Goal: Task Accomplishment & Management: Use online tool/utility

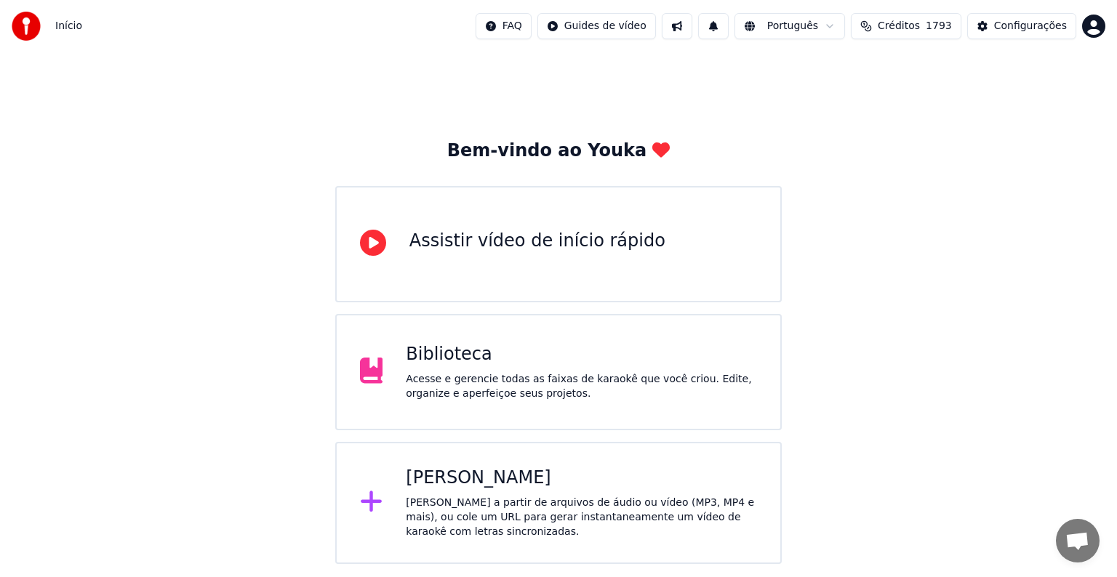
click at [472, 396] on div "Acesse e gerencie todas as faixas de karaokê que você criou. Edite, organize e …" at bounding box center [581, 386] width 351 height 29
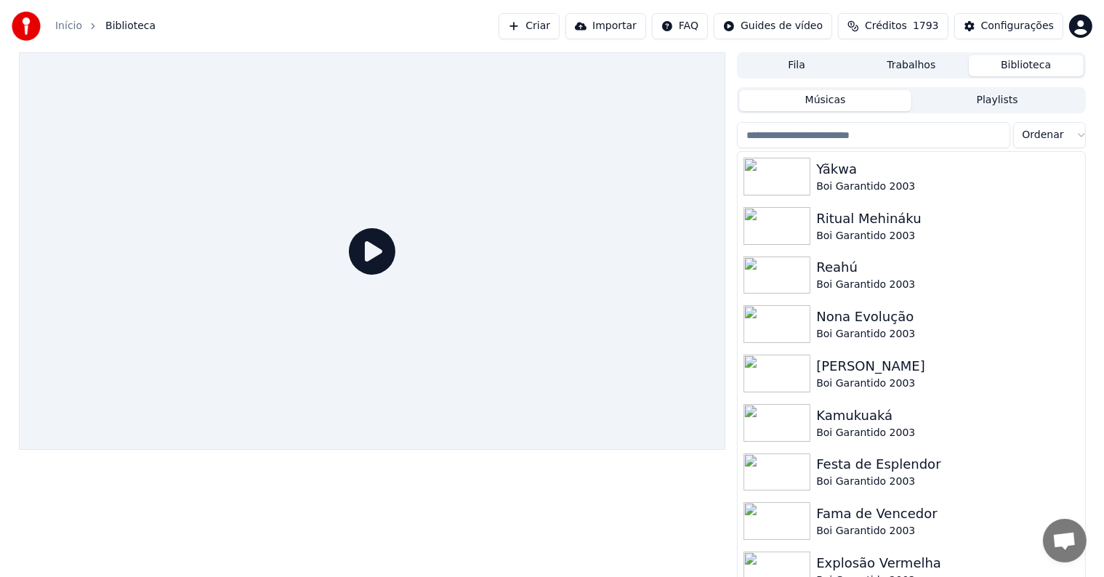
click at [558, 25] on button "Criar" at bounding box center [529, 26] width 61 height 26
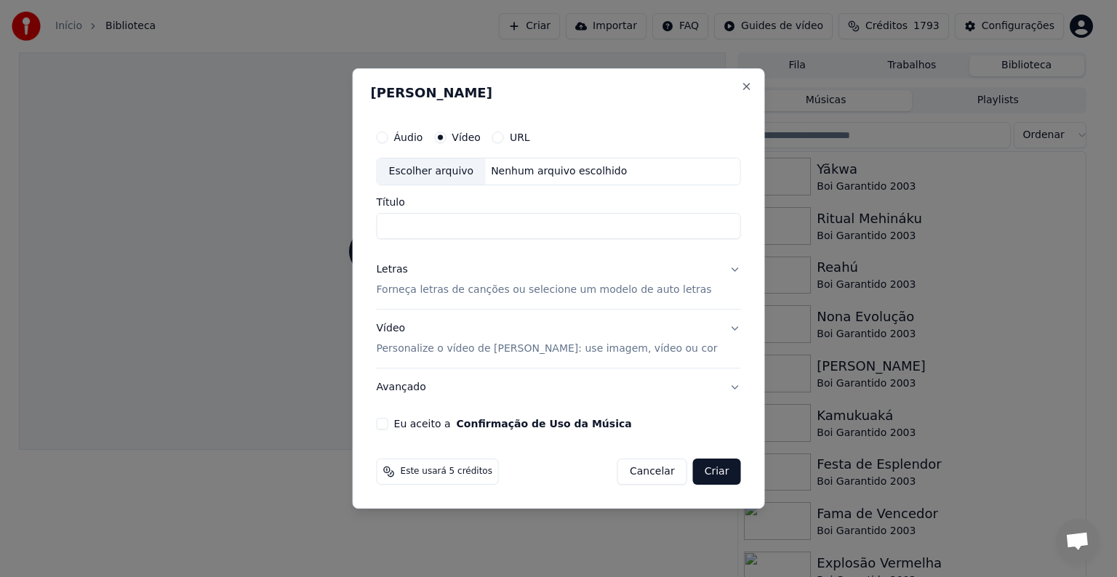
click at [427, 352] on p "Personalize o vídeo de [PERSON_NAME]: use imagem, vídeo ou cor" at bounding box center [547, 349] width 341 height 15
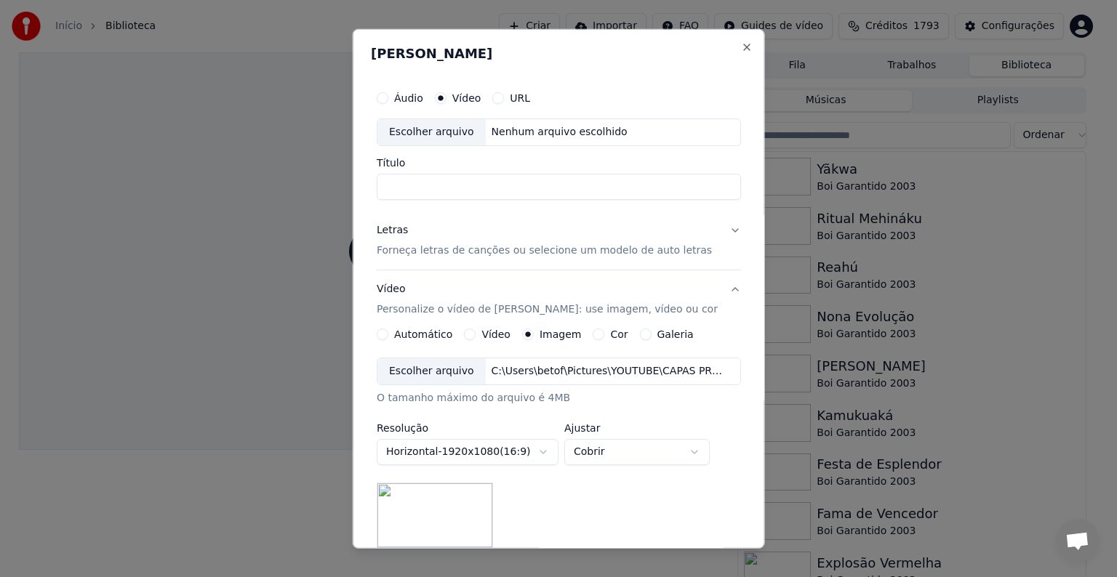
click at [430, 366] on div "Escolher arquivo" at bounding box center [431, 371] width 108 height 26
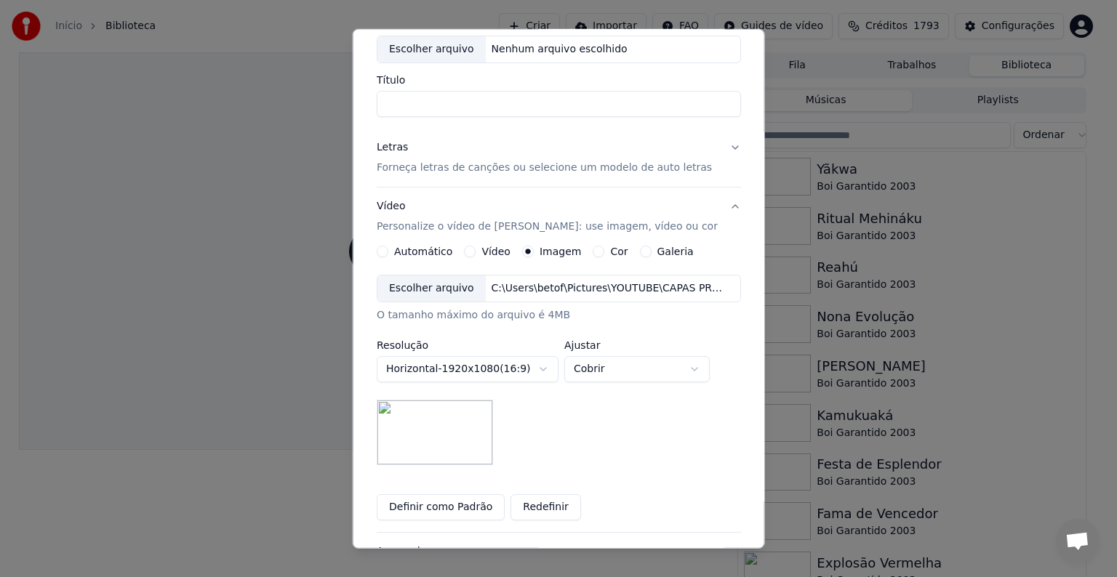
scroll to position [145, 0]
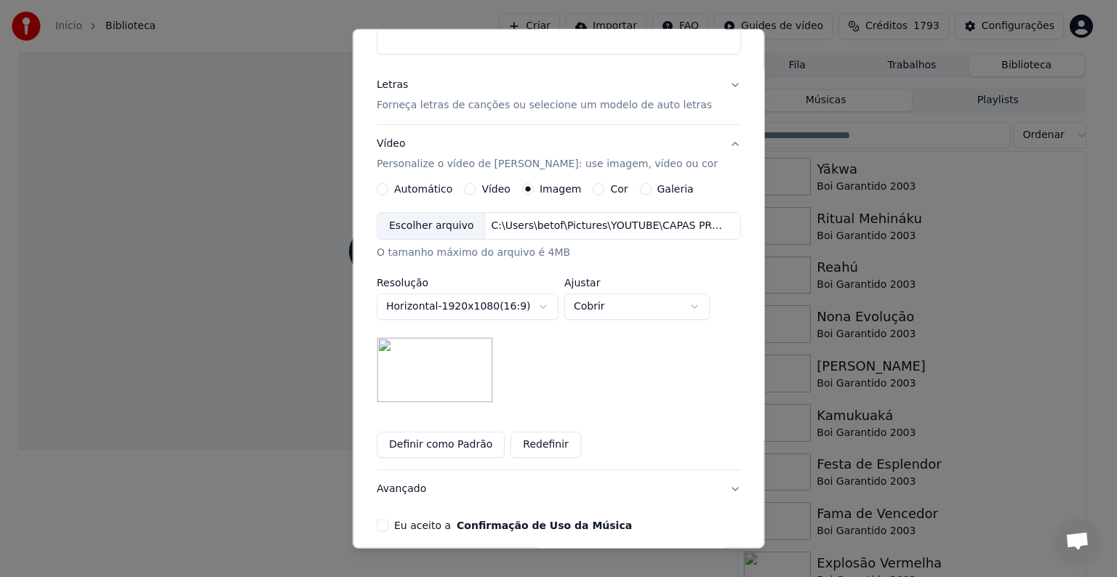
click at [529, 445] on button "Redefinir" at bounding box center [545, 445] width 71 height 26
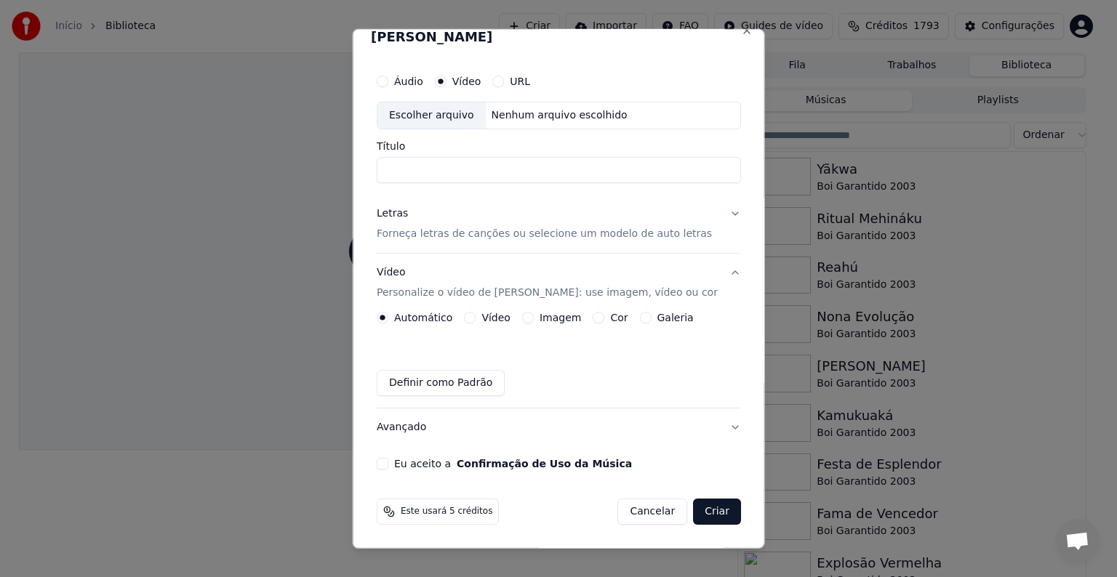
scroll to position [16, 0]
click at [558, 320] on label "Imagem" at bounding box center [559, 318] width 41 height 10
click at [533, 320] on button "Imagem" at bounding box center [527, 319] width 12 height 12
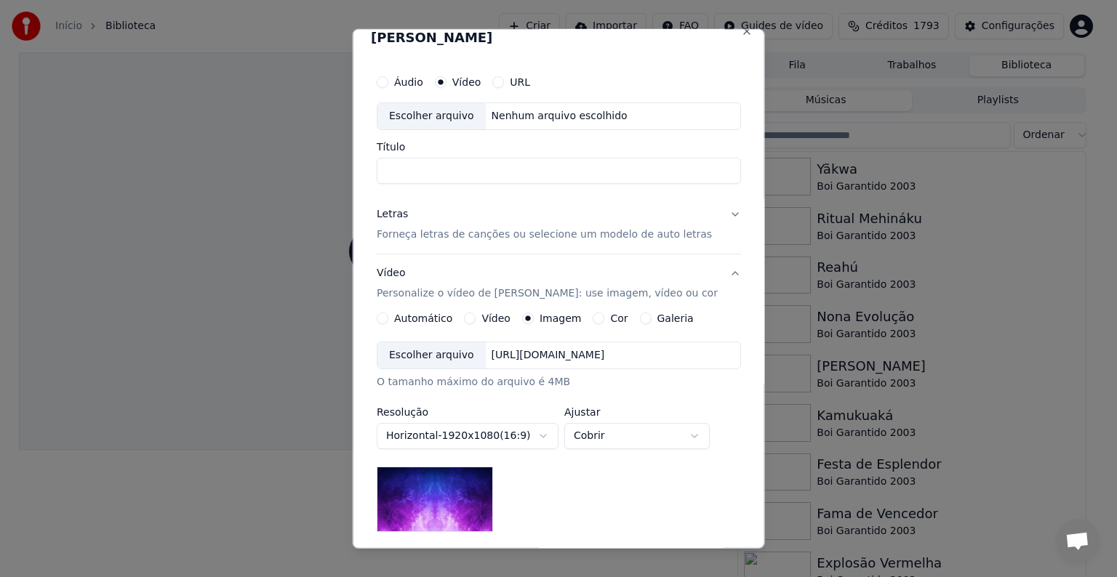
click at [420, 361] on div "Escolher arquivo" at bounding box center [431, 355] width 108 height 26
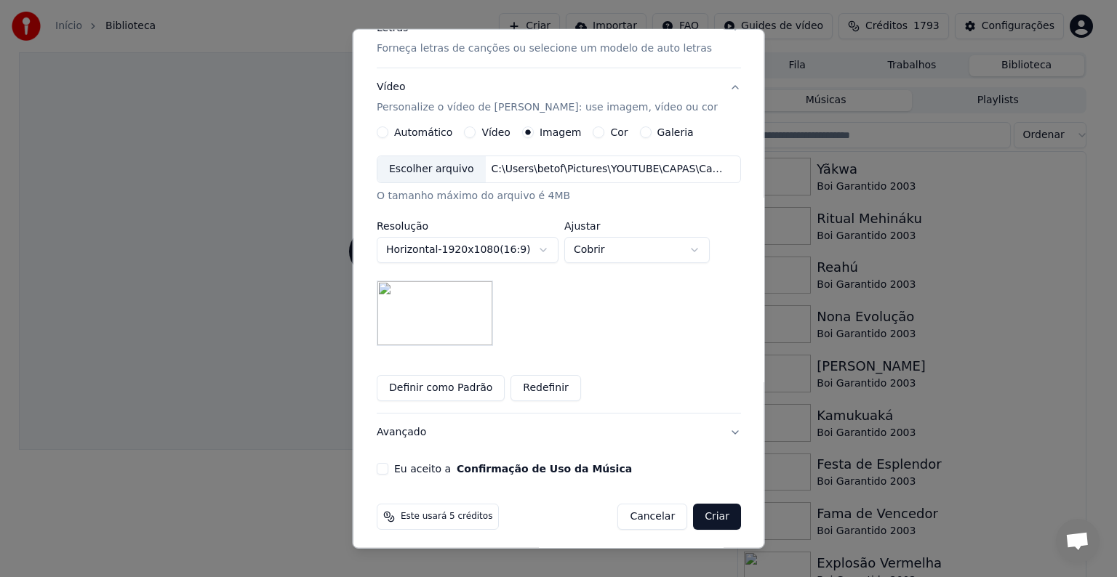
scroll to position [206, 0]
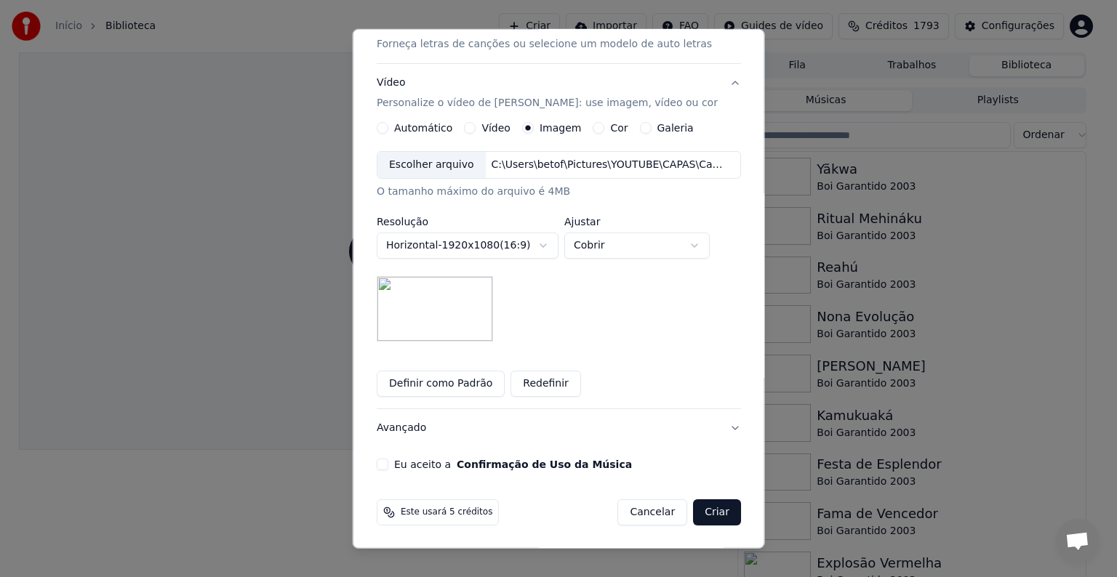
click at [406, 378] on button "Definir como Padrão" at bounding box center [441, 384] width 128 height 26
click at [388, 467] on button "Eu aceito a Confirmação de Uso da Música" at bounding box center [383, 465] width 12 height 12
click at [720, 84] on button "Vídeo Personalize o vídeo de karaokê: use imagem, vídeo ou cor" at bounding box center [559, 93] width 364 height 58
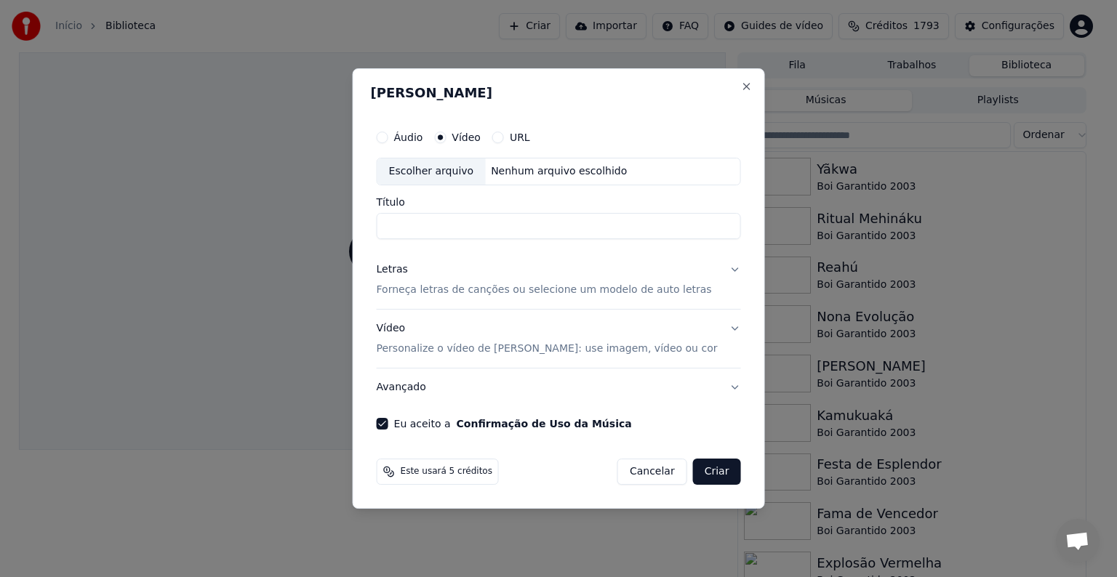
click at [419, 163] on div "Escolher arquivo" at bounding box center [431, 171] width 108 height 26
type input "********"
click at [398, 289] on p "Forneça letras de canções ou selecione um modelo de auto letras" at bounding box center [544, 290] width 335 height 15
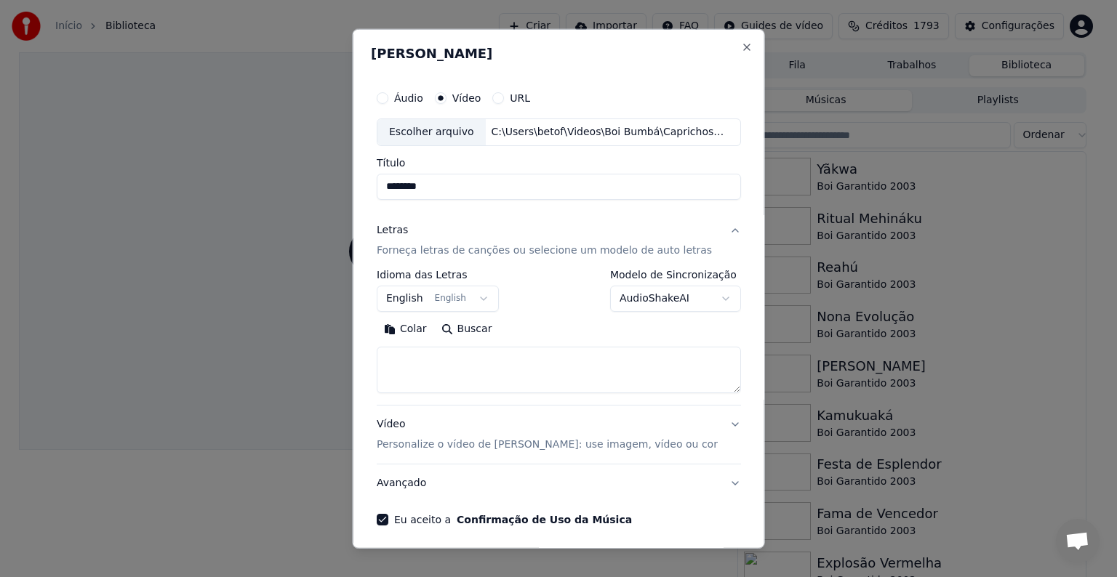
click at [401, 295] on button "English English" at bounding box center [438, 299] width 122 height 26
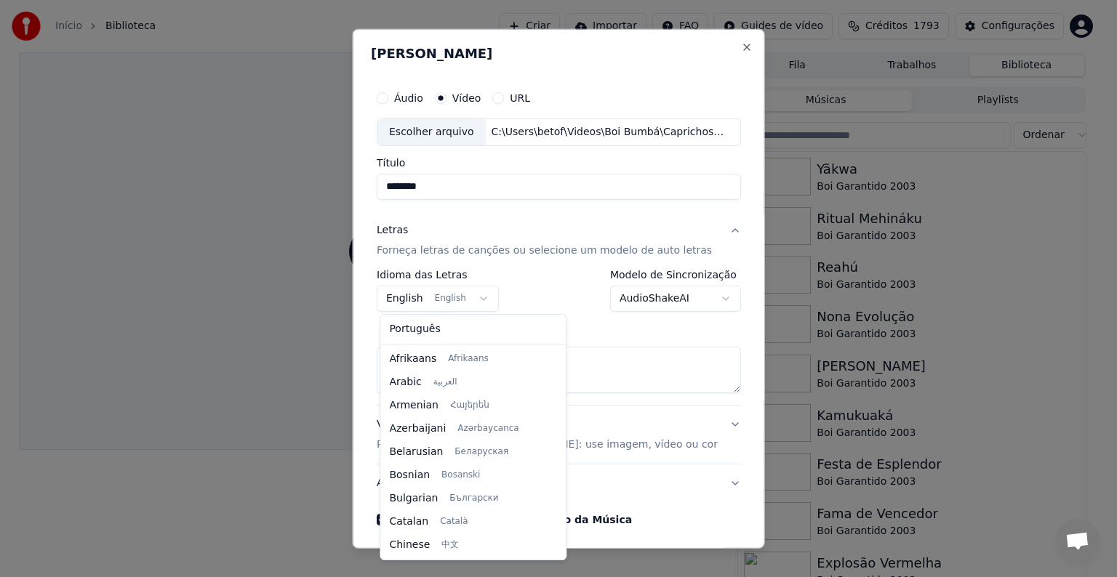
scroll to position [116, 0]
select select "**"
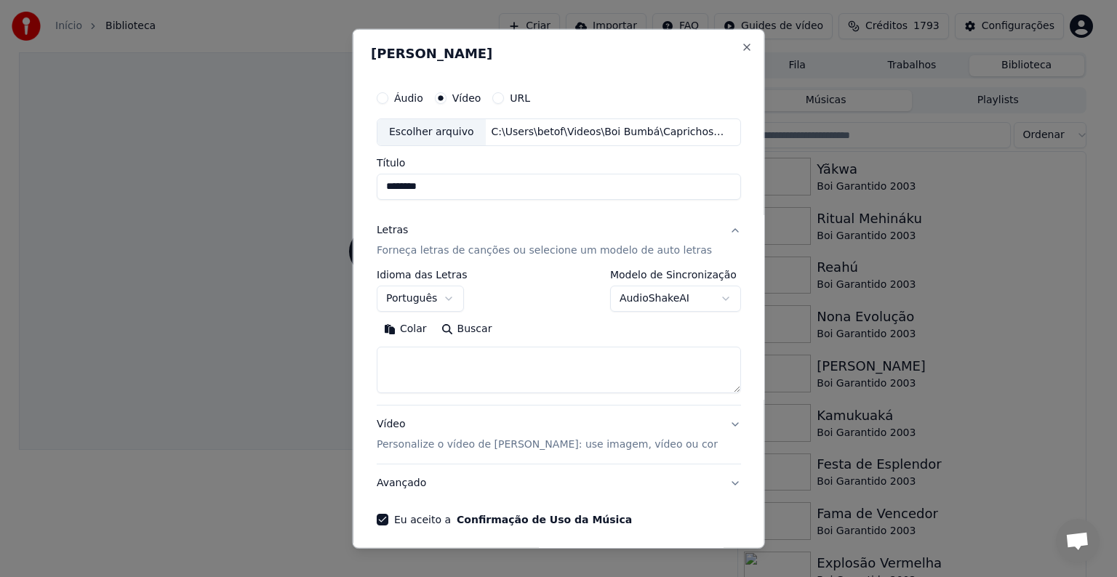
click at [413, 329] on button "Colar" at bounding box center [405, 329] width 57 height 23
type textarea "**********"
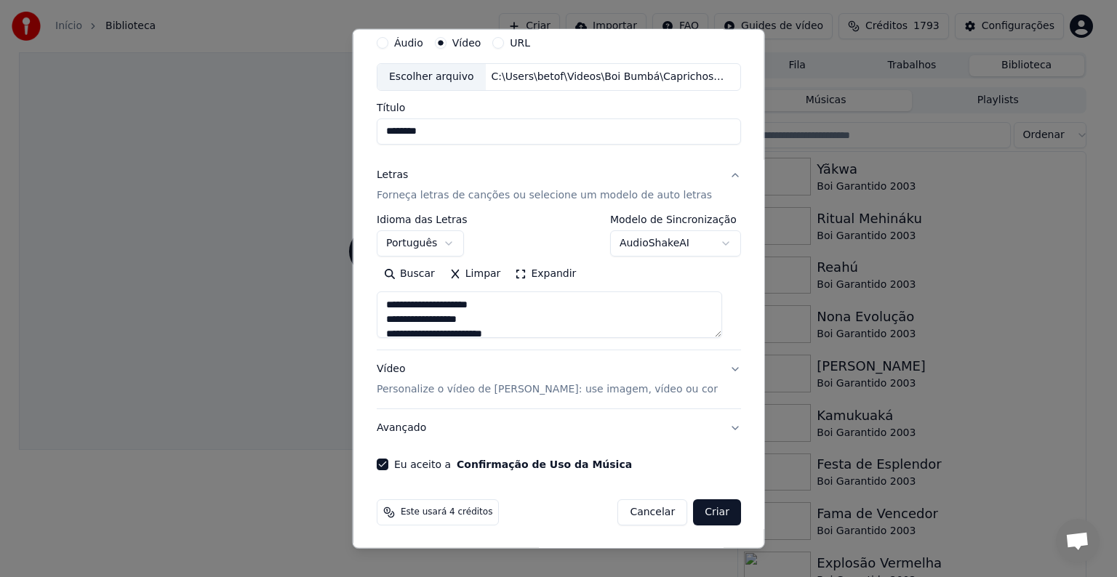
click at [696, 511] on button "Criar" at bounding box center [717, 512] width 48 height 26
select select "**"
type textarea "**********"
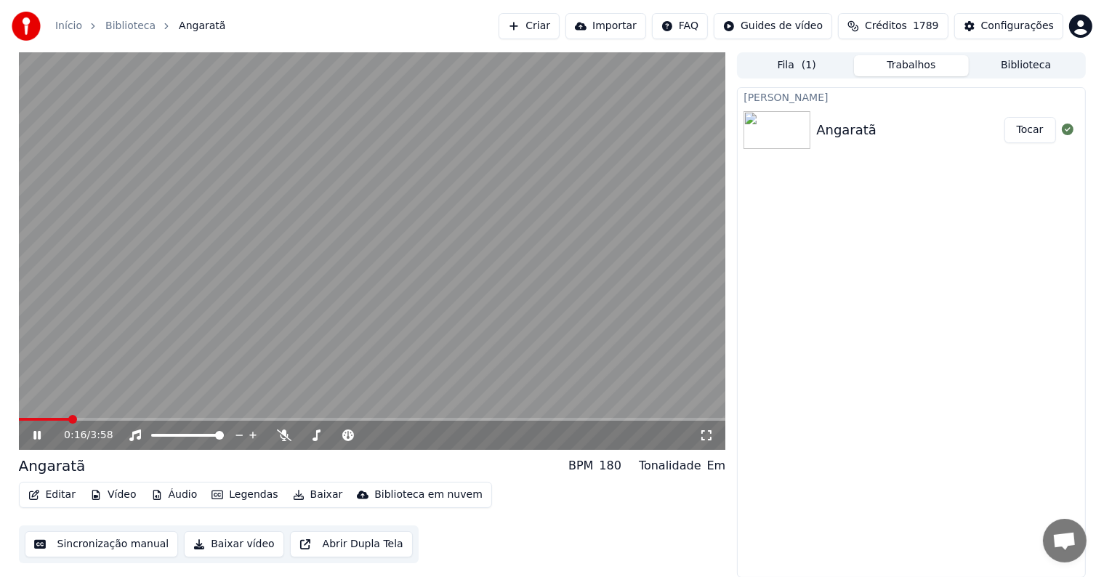
click at [571, 303] on video at bounding box center [372, 251] width 707 height 398
click at [554, 31] on button "Criar" at bounding box center [529, 26] width 61 height 26
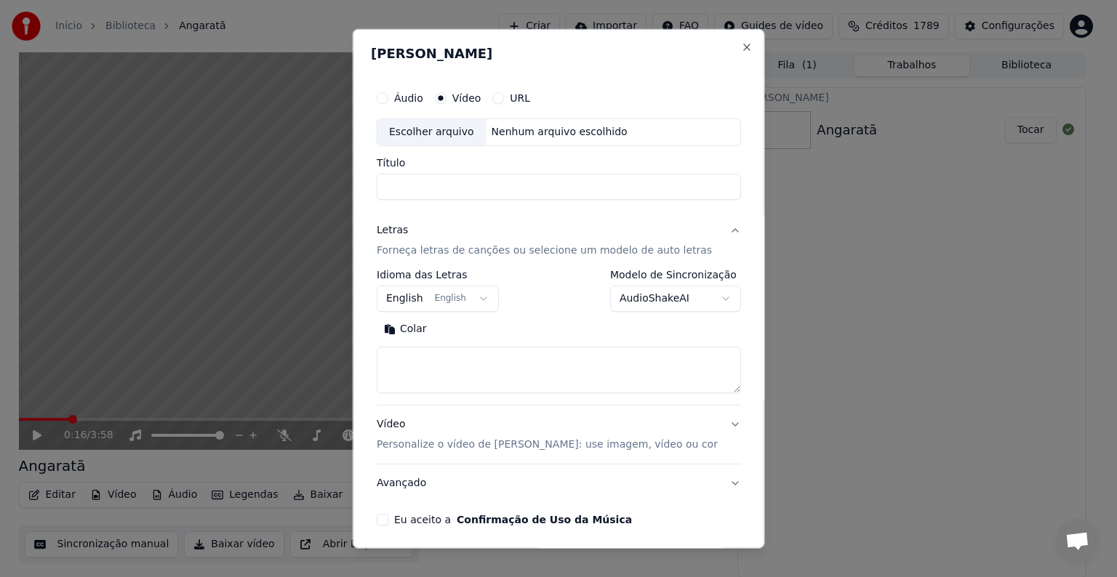
click at [438, 129] on div "Escolher arquivo" at bounding box center [431, 132] width 108 height 26
click at [460, 188] on input "**********" at bounding box center [559, 187] width 364 height 26
click at [441, 187] on input "**********" at bounding box center [559, 187] width 364 height 26
click at [489, 183] on input "**********" at bounding box center [559, 187] width 364 height 26
type input "**********"
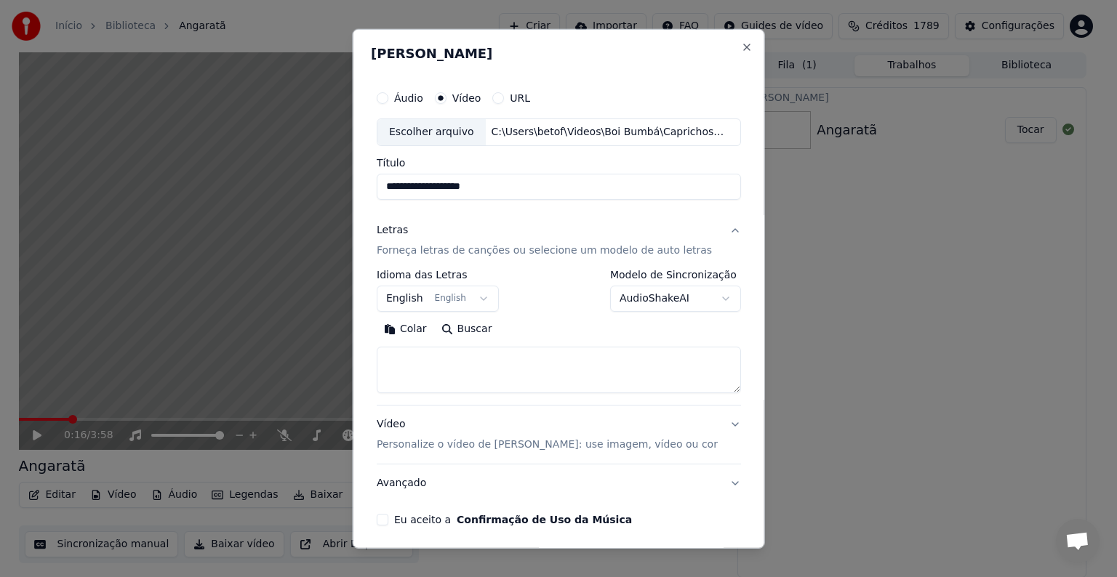
click at [407, 298] on button "English English" at bounding box center [438, 299] width 122 height 26
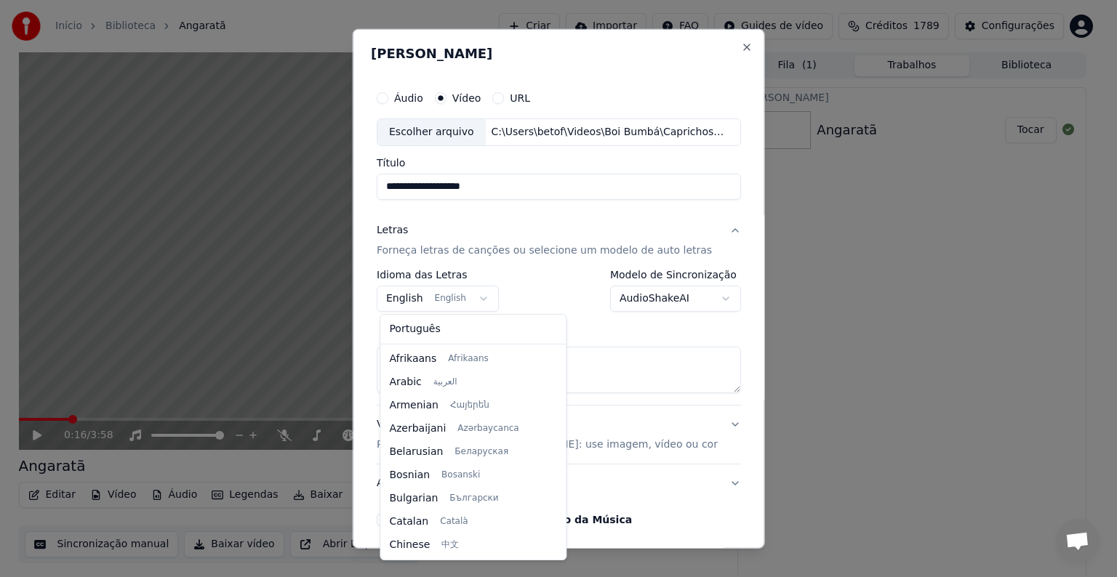
scroll to position [116, 0]
select select "**"
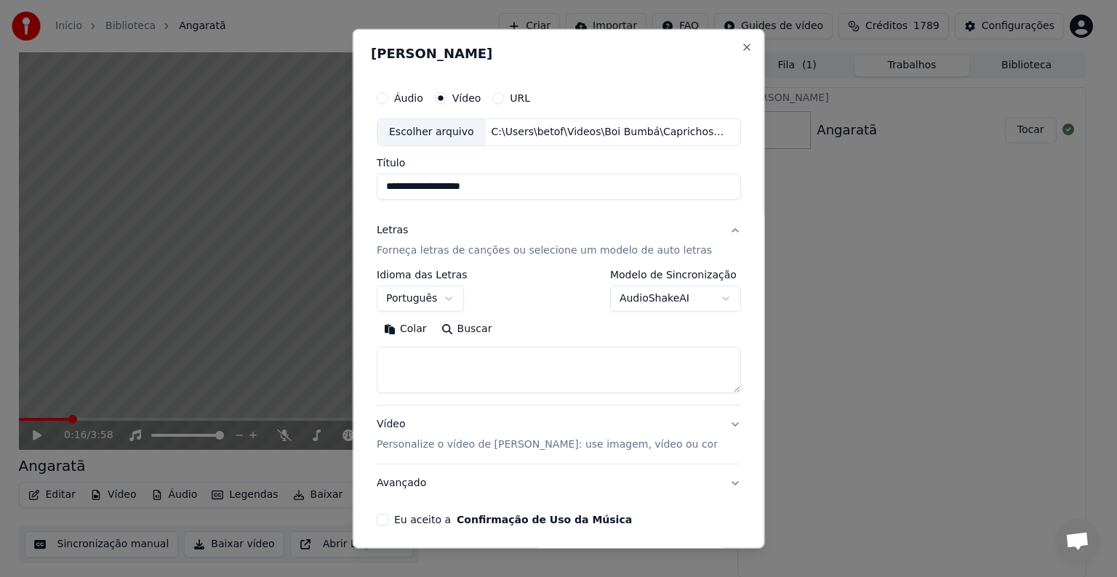
click at [412, 332] on button "Colar" at bounding box center [405, 329] width 57 height 23
click at [393, 358] on textarea at bounding box center [549, 370] width 345 height 47
type textarea "**********"
click at [386, 521] on button "Eu aceito a Confirmação de Uso da Música" at bounding box center [383, 520] width 12 height 12
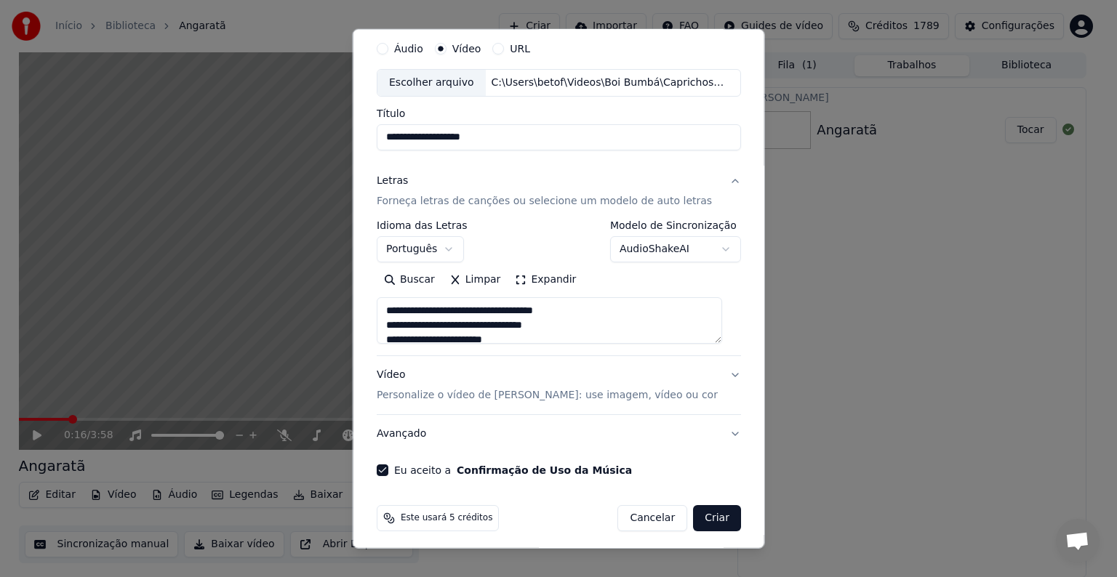
scroll to position [55, 0]
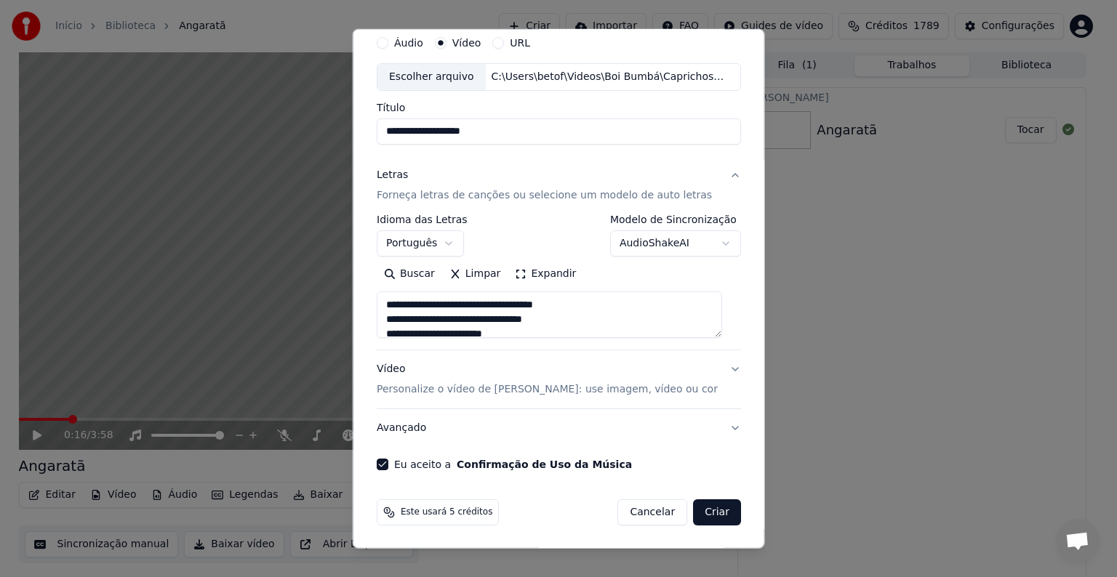
click at [702, 505] on button "Criar" at bounding box center [717, 512] width 48 height 26
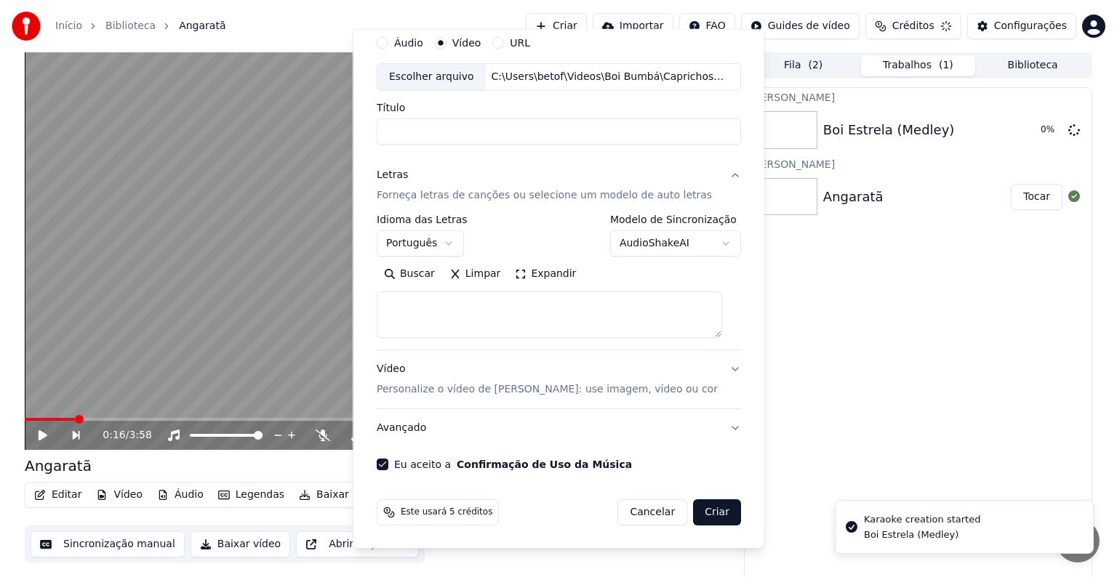
select select
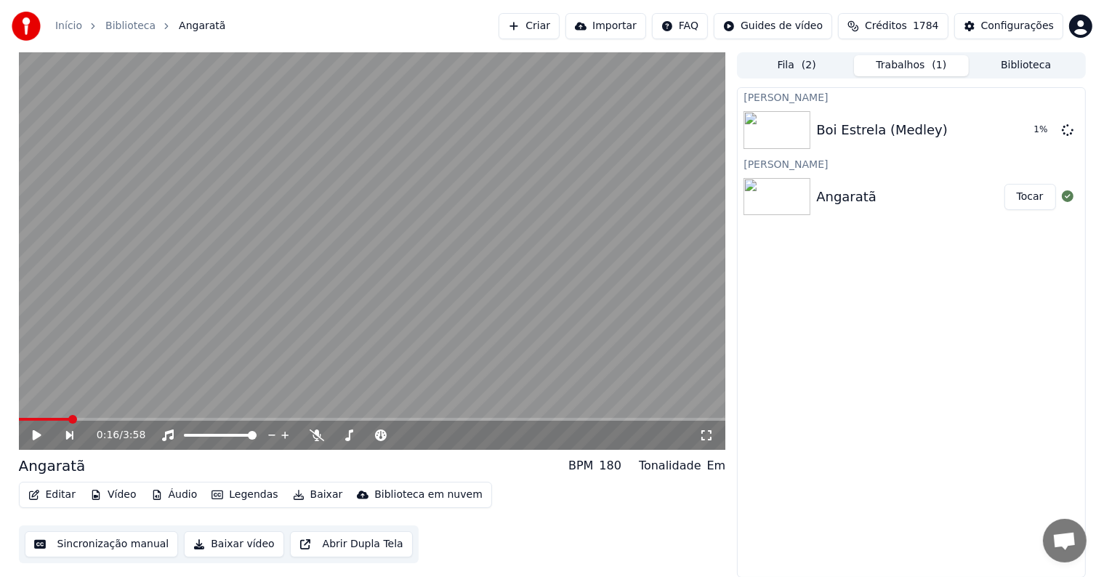
click at [56, 497] on button "Editar" at bounding box center [52, 495] width 59 height 20
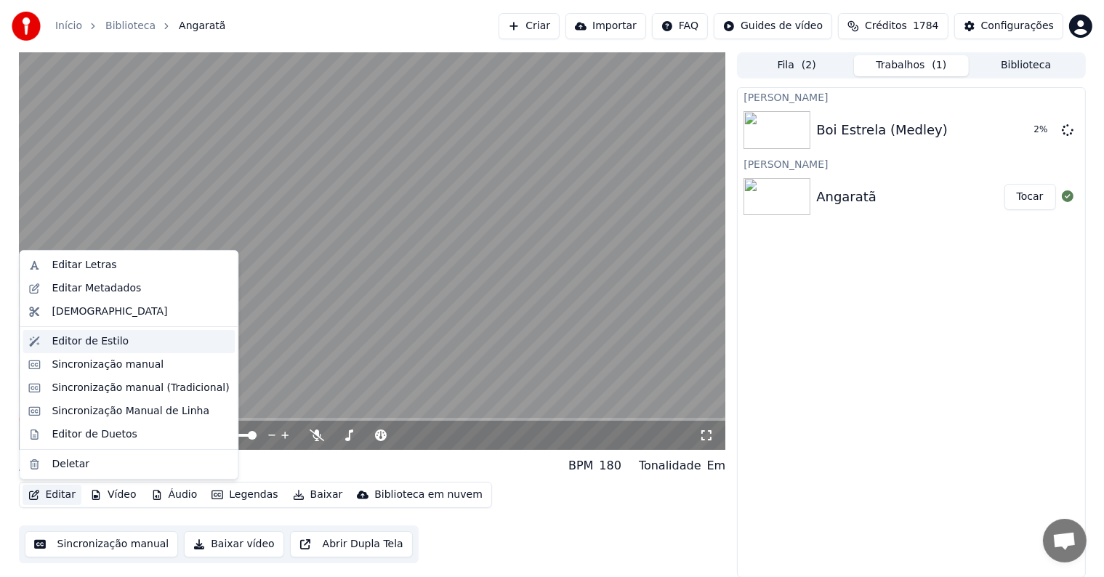
click at [69, 340] on div "Editor de Estilo" at bounding box center [90, 341] width 77 height 15
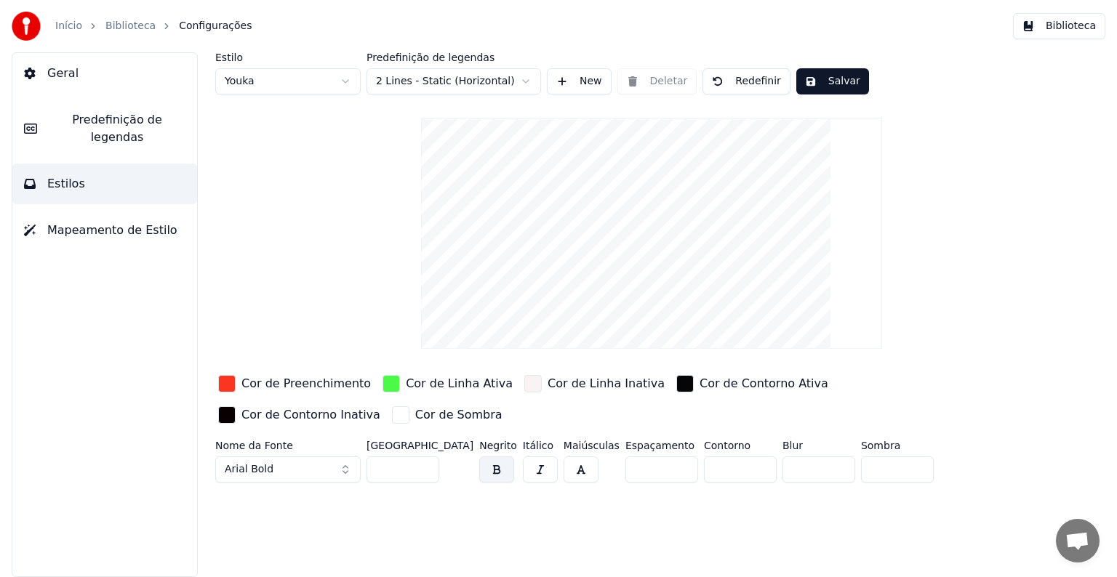
click at [228, 382] on div "button" at bounding box center [226, 383] width 17 height 17
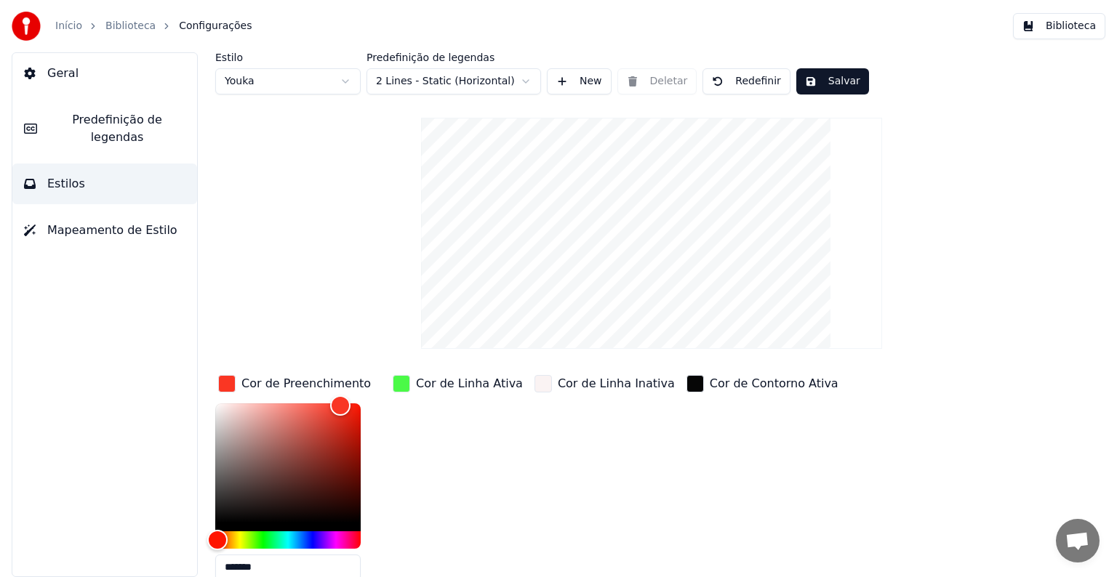
click at [220, 523] on div at bounding box center [287, 467] width 145 height 128
click at [220, 521] on div "Color" at bounding box center [287, 462] width 145 height 119
click at [310, 537] on div "Hue" at bounding box center [287, 539] width 145 height 17
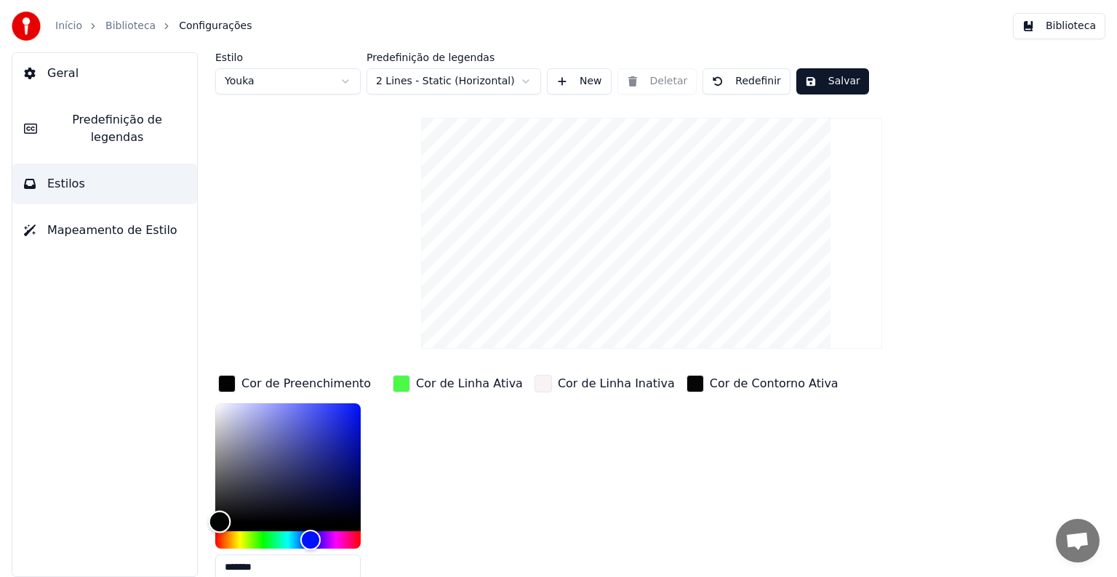
click at [333, 408] on div "Color" at bounding box center [287, 462] width 145 height 119
type input "*******"
click at [404, 384] on div "button" at bounding box center [401, 383] width 17 height 17
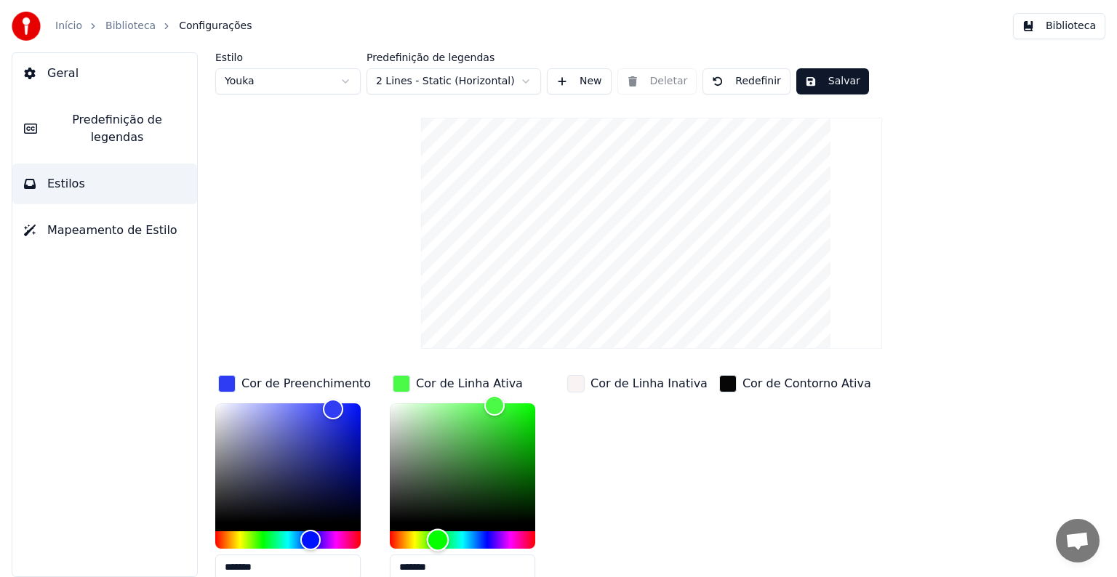
click at [413, 538] on div "Hue" at bounding box center [462, 539] width 145 height 17
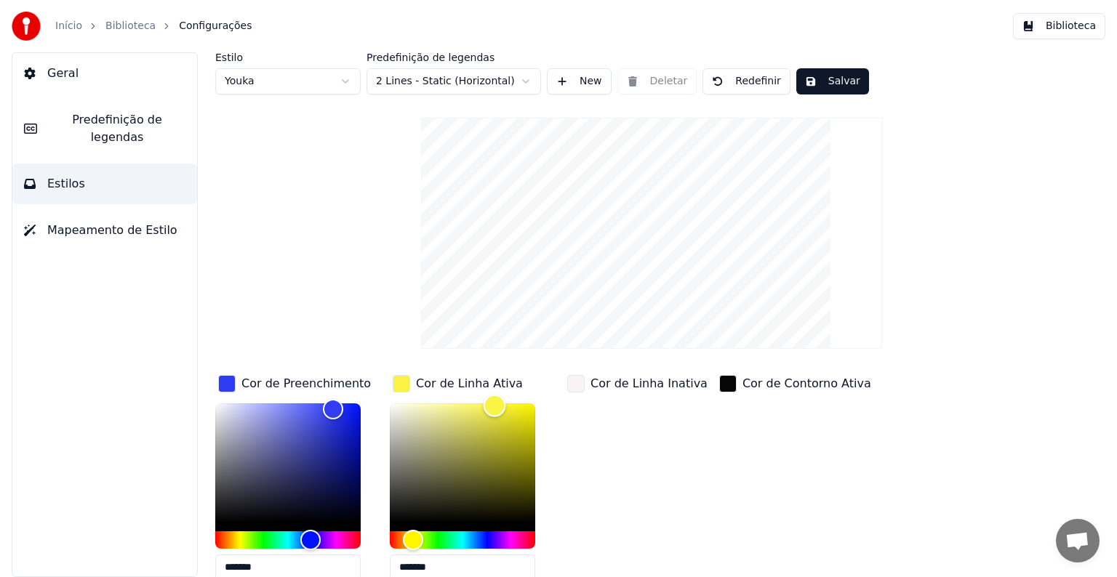
click at [460, 404] on div "Color" at bounding box center [462, 462] width 145 height 119
type input "*******"
click at [821, 76] on button "Salvar" at bounding box center [832, 81] width 73 height 26
click at [113, 26] on link "Biblioteca" at bounding box center [130, 26] width 50 height 15
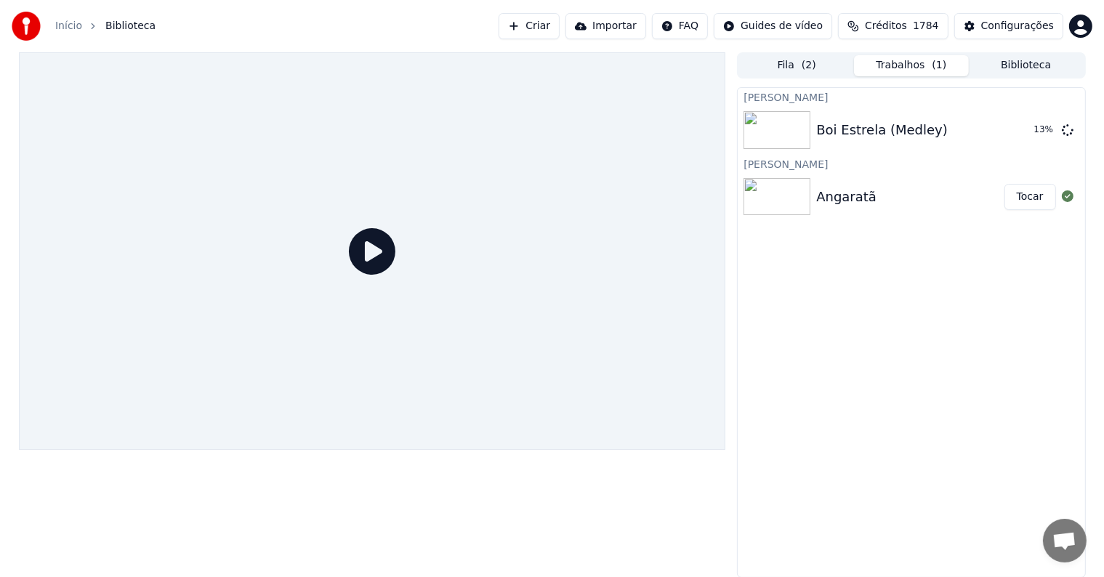
click at [1015, 201] on button "Tocar" at bounding box center [1031, 197] width 52 height 26
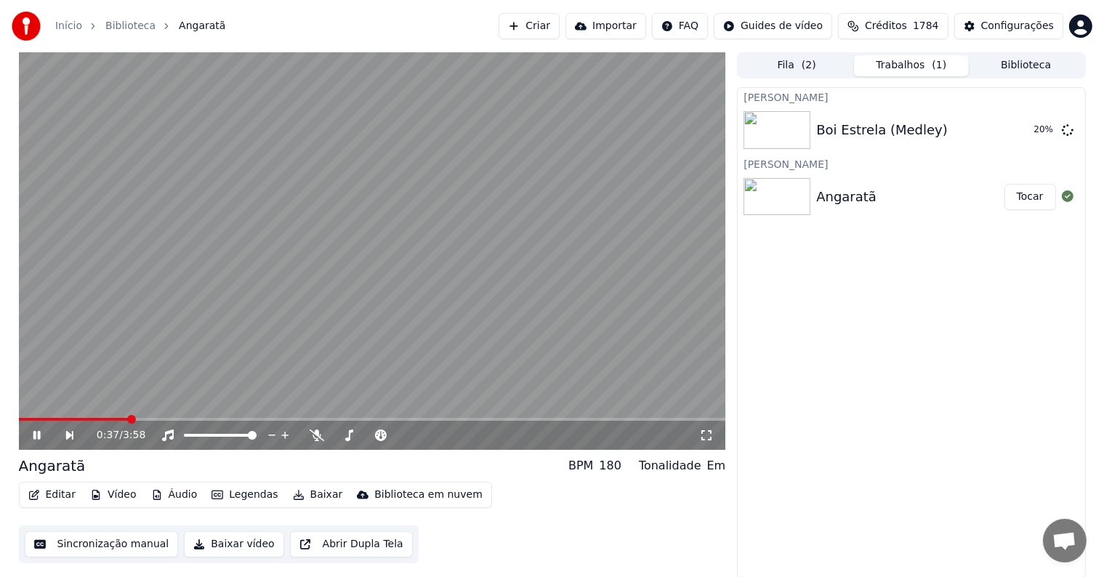
click at [129, 421] on span at bounding box center [372, 419] width 707 height 3
click at [129, 421] on span at bounding box center [75, 419] width 113 height 3
click at [201, 420] on span at bounding box center [372, 419] width 707 height 3
click at [188, 299] on video at bounding box center [372, 251] width 707 height 398
click at [25, 420] on span at bounding box center [137, 419] width 237 height 3
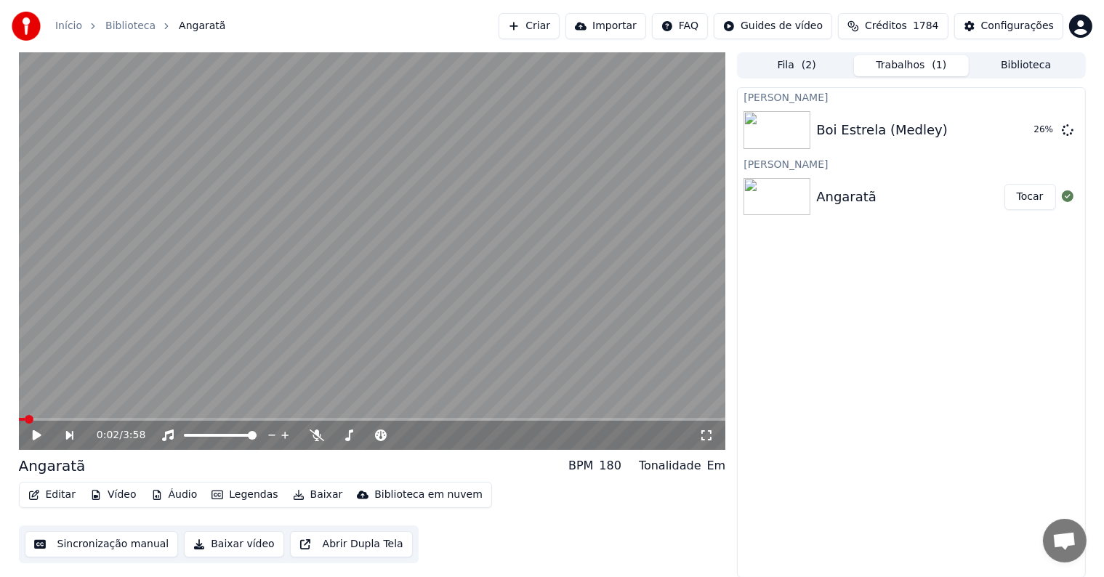
click at [61, 499] on button "Editar" at bounding box center [52, 495] width 59 height 20
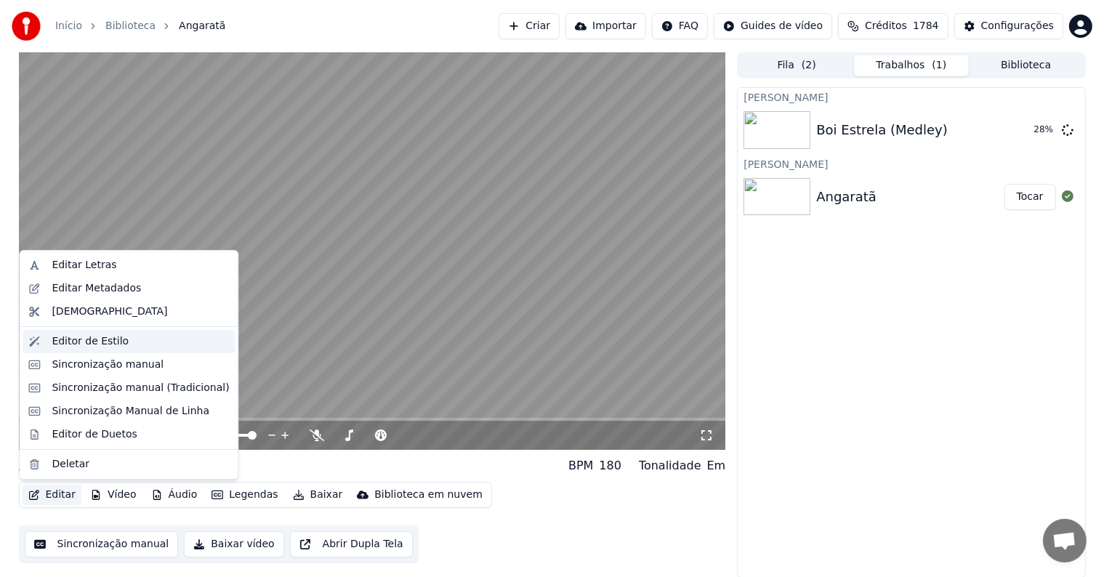
click at [78, 343] on div "Editor de Estilo" at bounding box center [90, 341] width 77 height 15
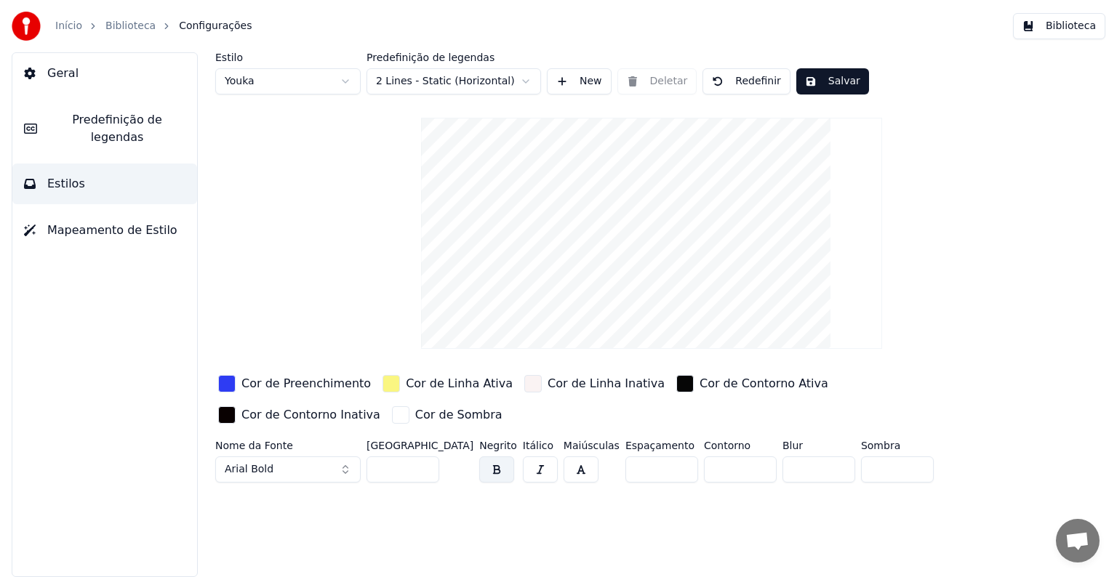
click at [60, 76] on span "Geral" at bounding box center [62, 73] width 31 height 17
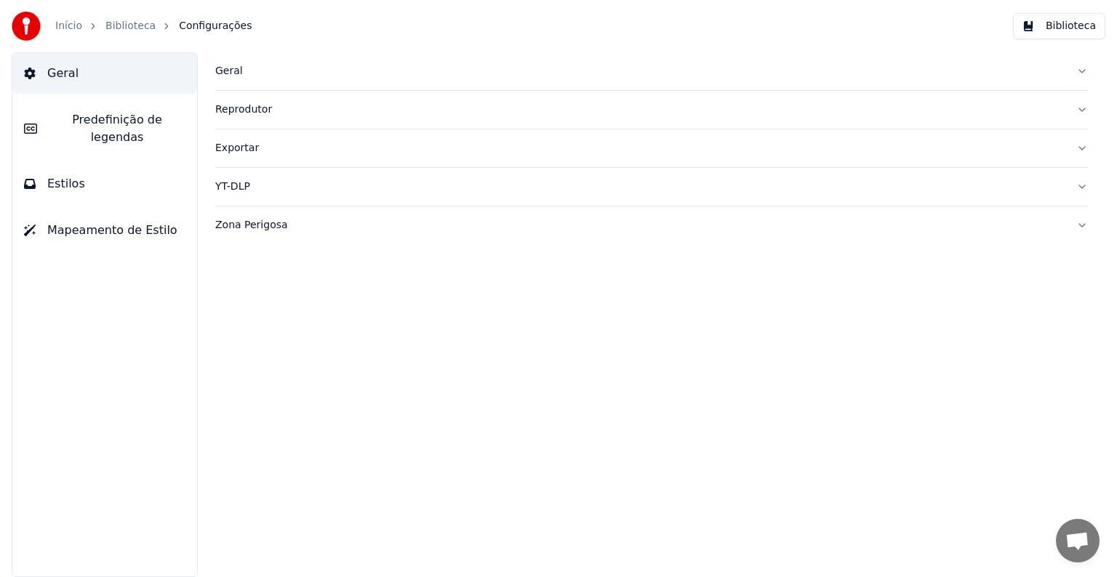
click at [59, 118] on span "Predefinição de legendas" at bounding box center [117, 128] width 137 height 35
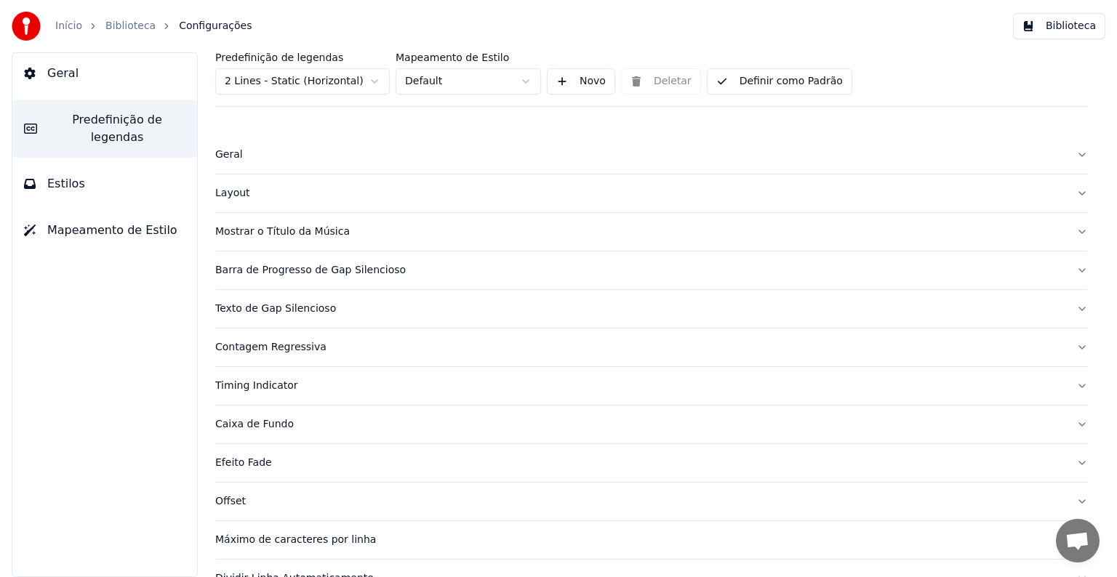
click at [265, 232] on div "Mostrar o Título da Música" at bounding box center [639, 232] width 849 height 15
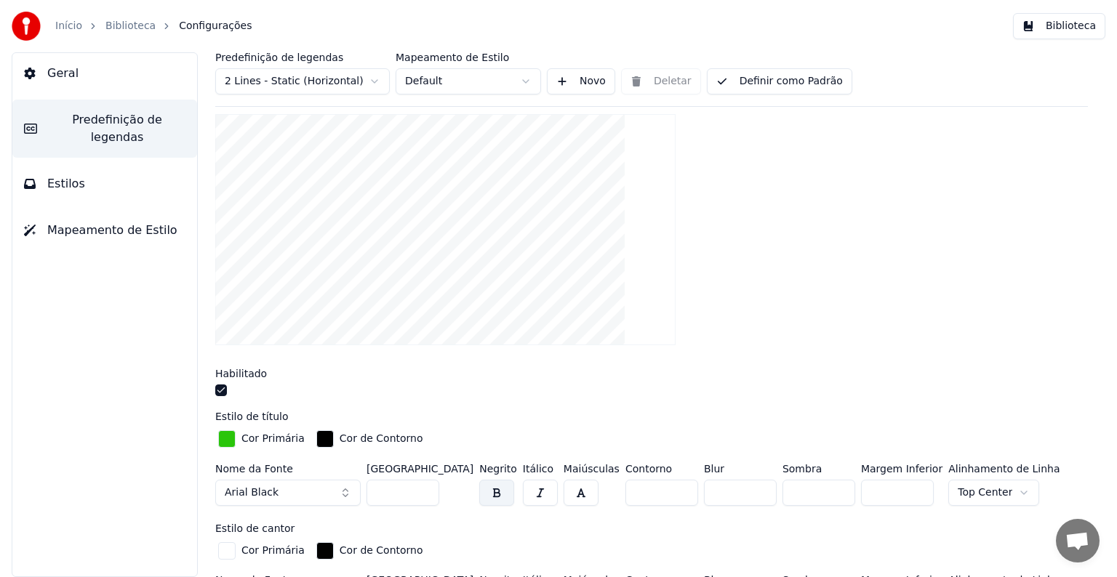
scroll to position [145, 0]
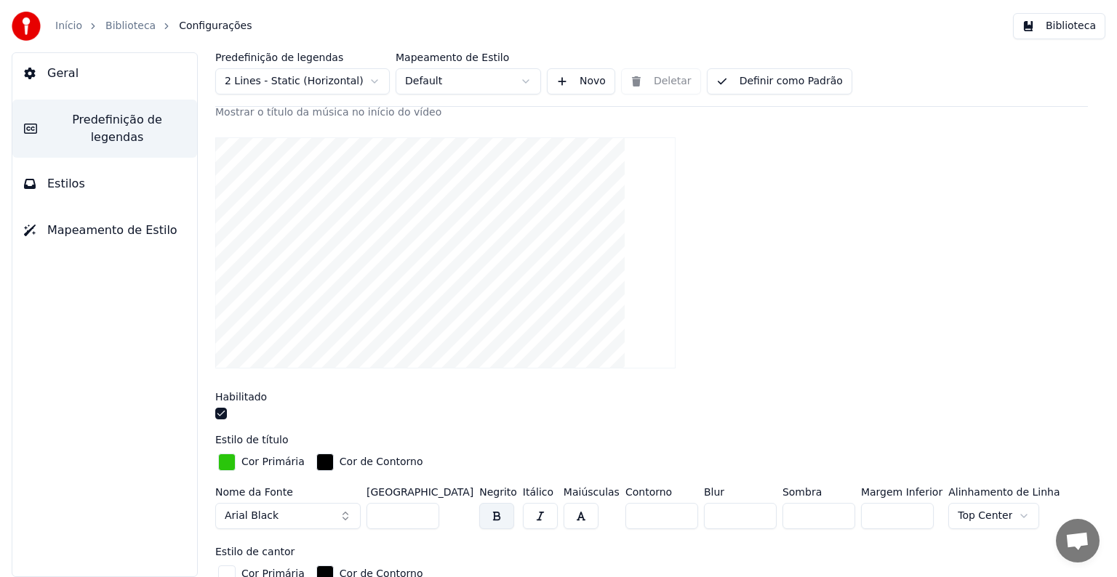
click at [228, 462] on div "button" at bounding box center [226, 462] width 17 height 17
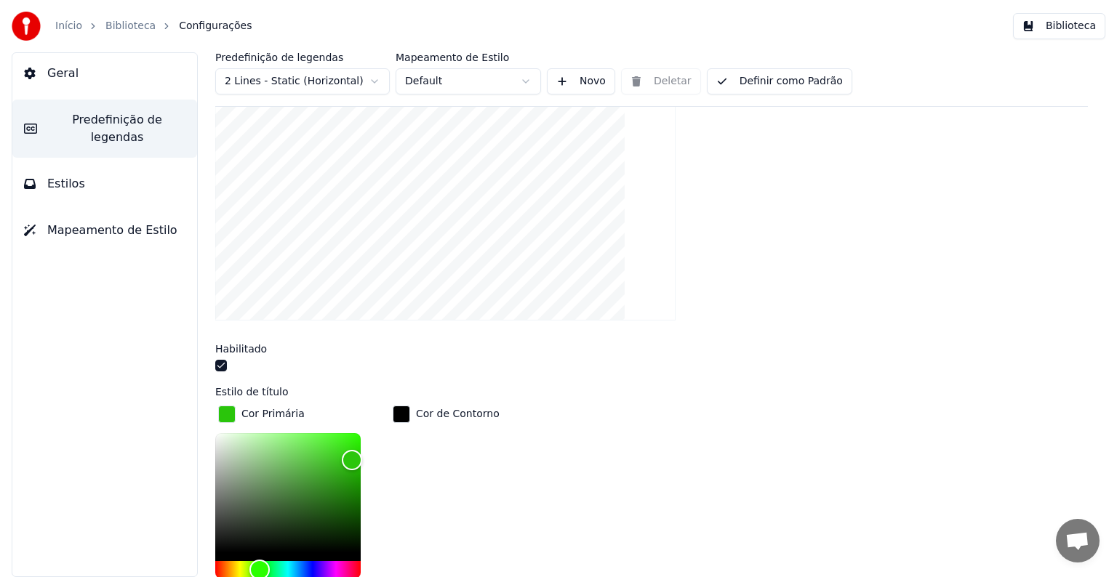
scroll to position [218, 0]
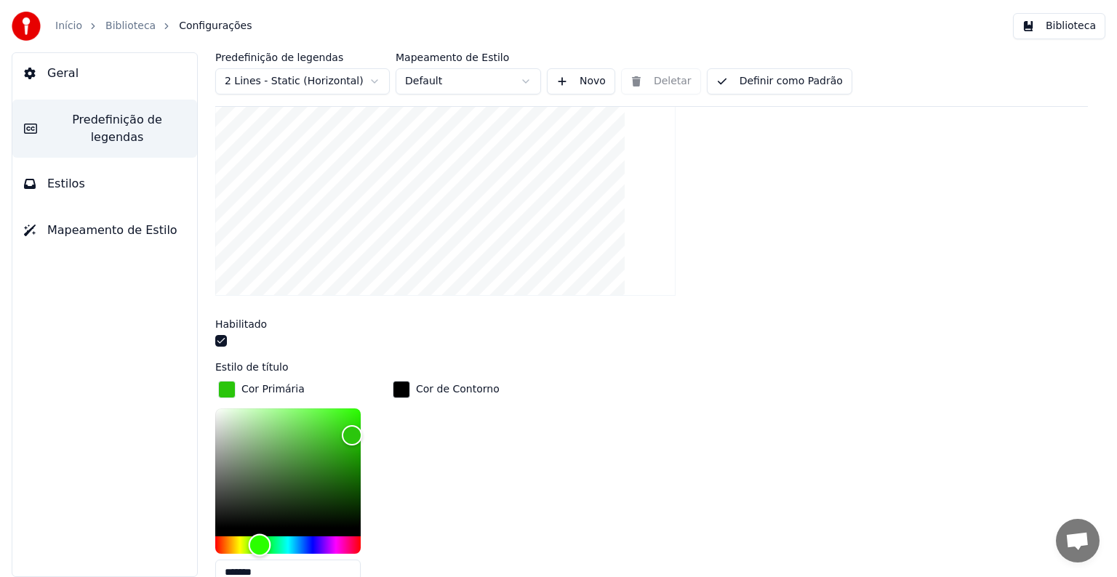
click at [311, 541] on div "Hue" at bounding box center [287, 545] width 145 height 17
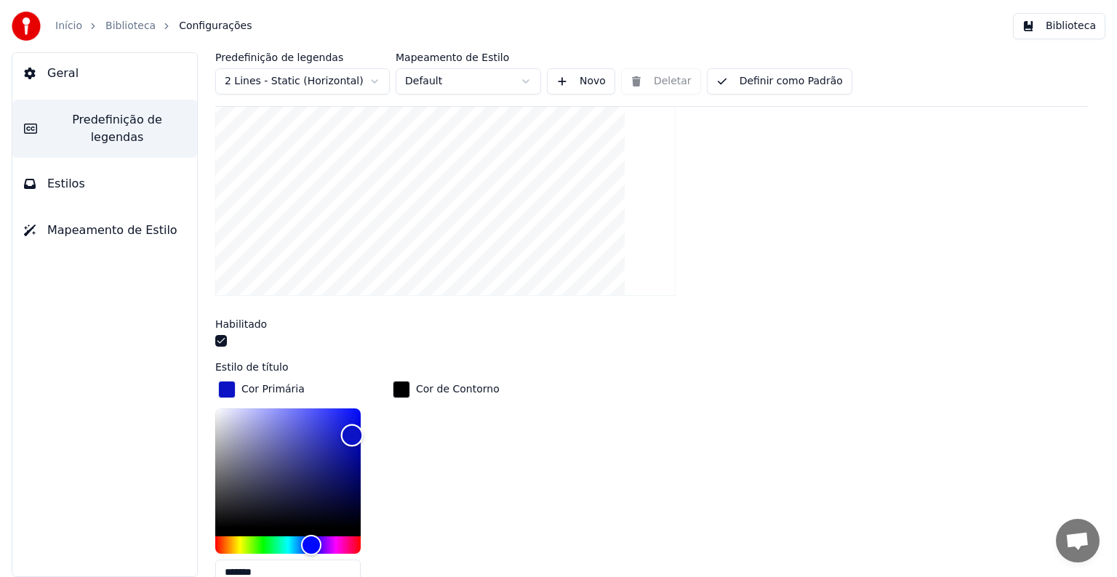
click at [326, 409] on div "Color" at bounding box center [287, 468] width 145 height 119
type input "*******"
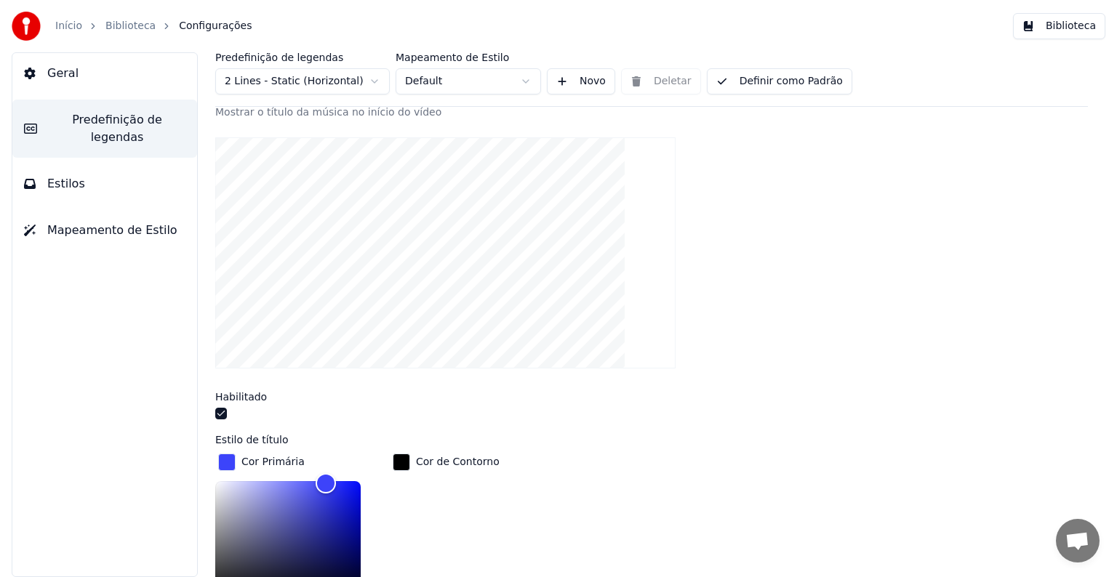
click at [398, 460] on div "button" at bounding box center [401, 462] width 17 height 17
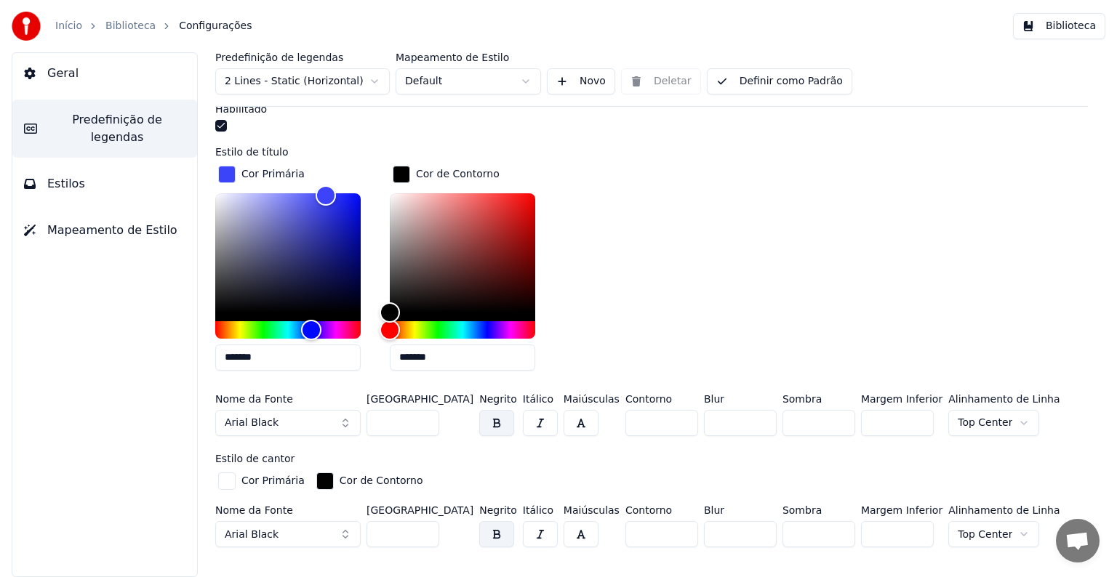
scroll to position [436, 0]
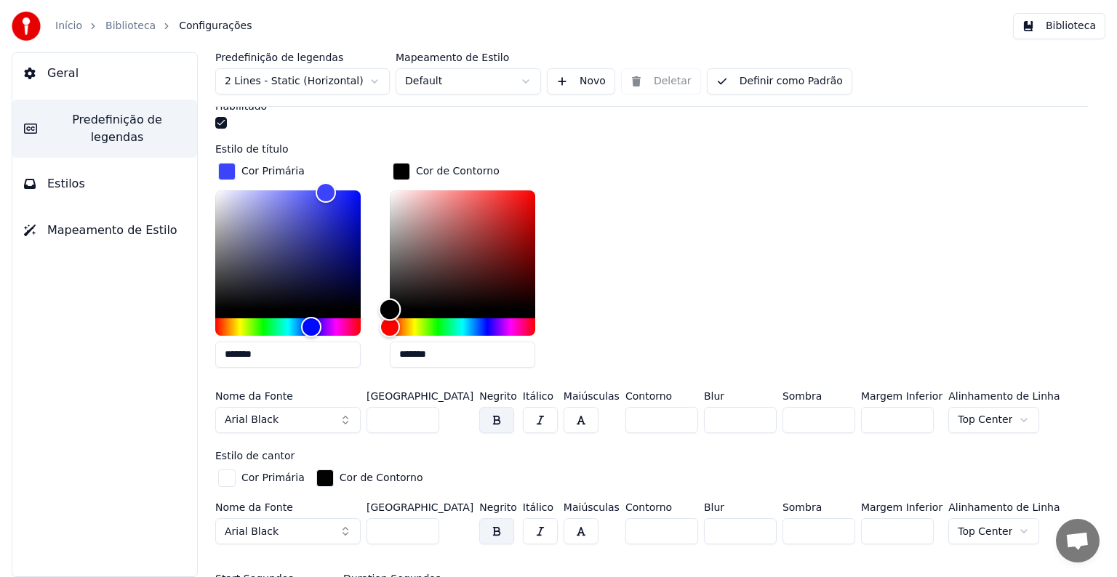
click at [393, 191] on div "Color" at bounding box center [462, 249] width 145 height 119
type input "*******"
click at [387, 192] on div "Color" at bounding box center [390, 194] width 23 height 23
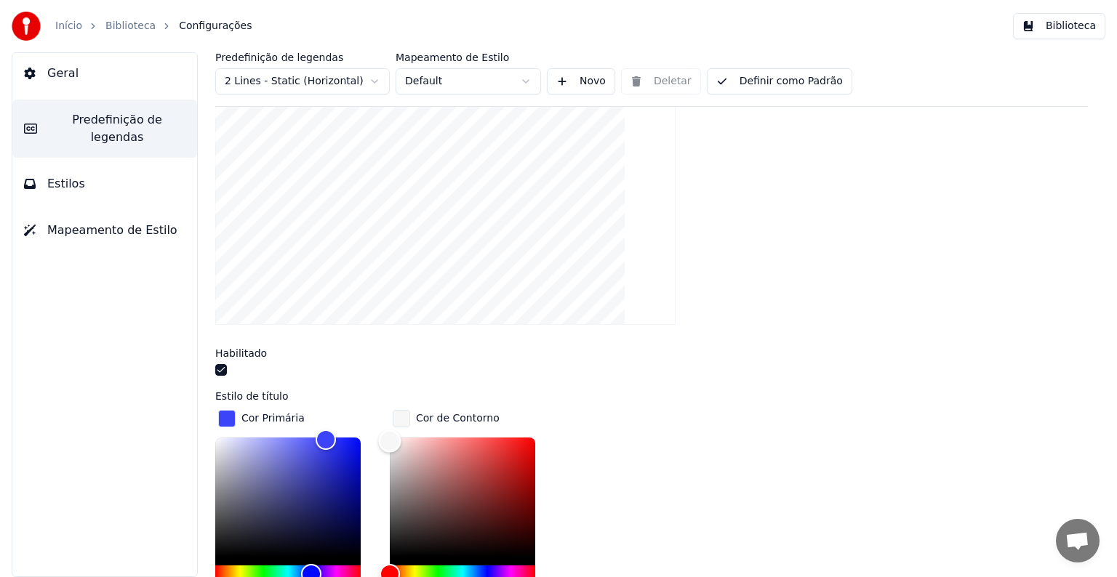
scroll to position [145, 0]
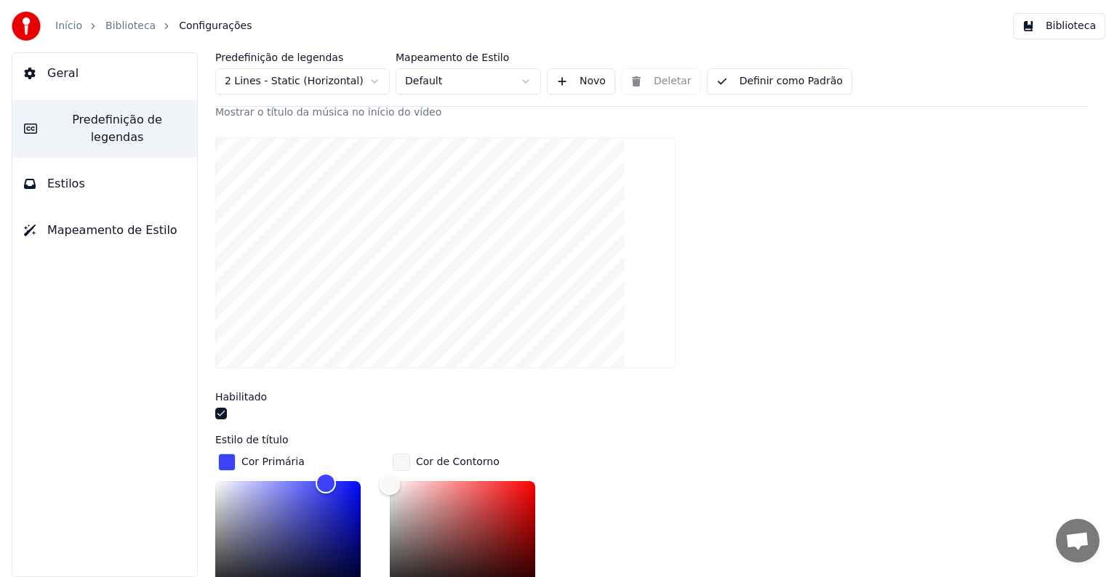
click at [744, 84] on button "Definir como Padrão" at bounding box center [779, 81] width 145 height 26
click at [119, 28] on link "Biblioteca" at bounding box center [130, 26] width 50 height 15
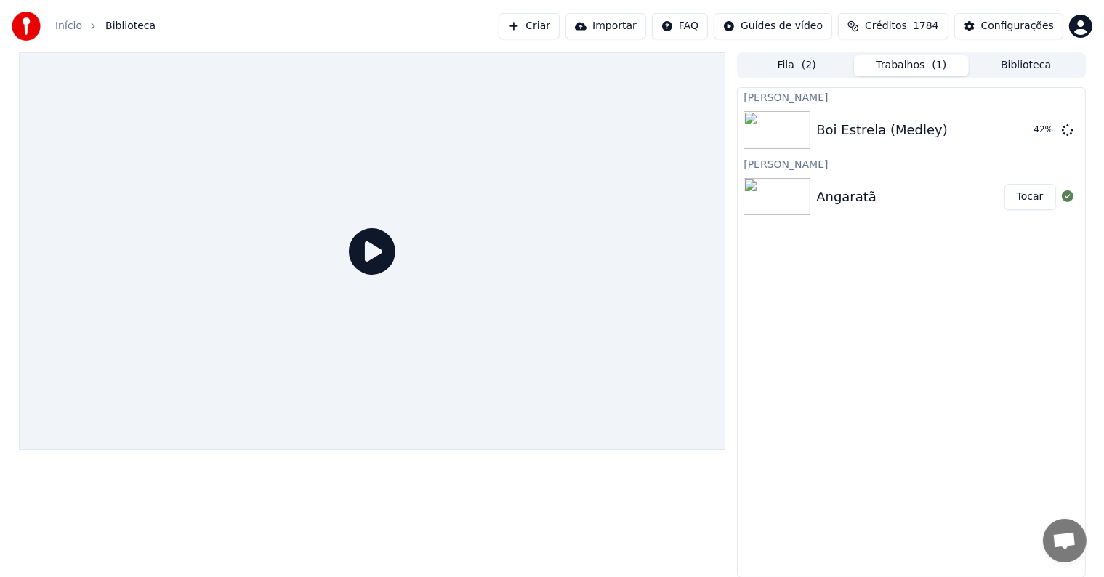
click at [1021, 201] on button "Tocar" at bounding box center [1031, 197] width 52 height 26
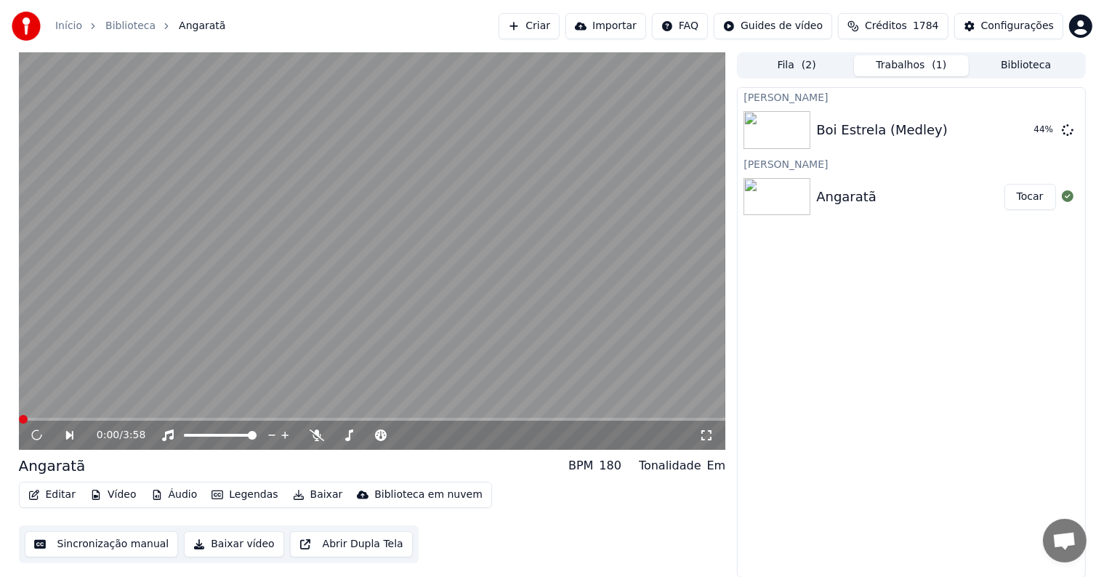
click at [291, 265] on video at bounding box center [372, 251] width 707 height 398
click at [133, 203] on video at bounding box center [372, 251] width 707 height 398
click at [58, 491] on button "Editar" at bounding box center [52, 495] width 59 height 20
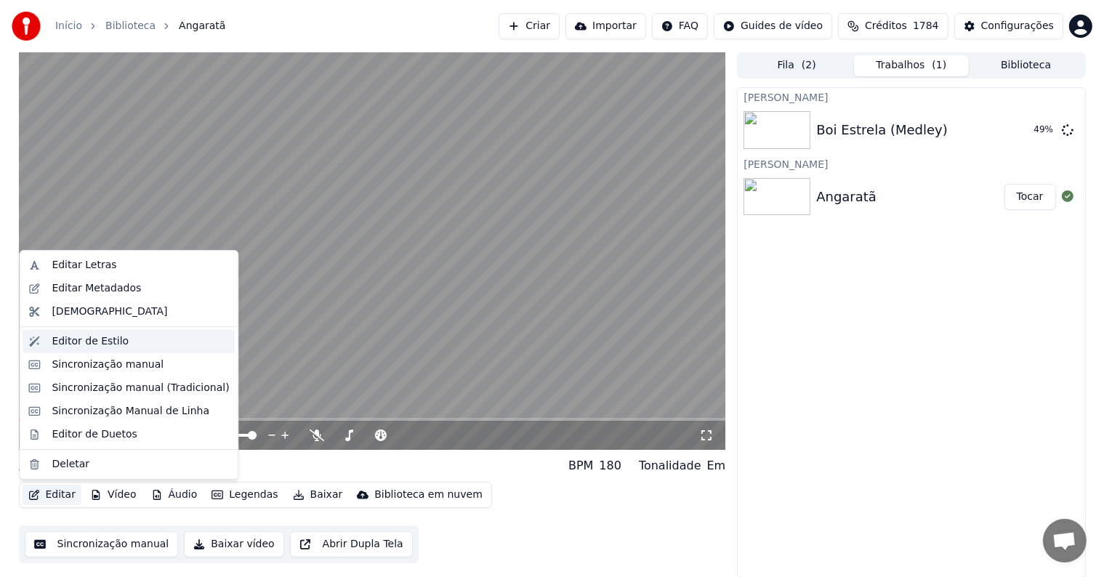
click at [76, 338] on div "Editor de Estilo" at bounding box center [90, 341] width 77 height 15
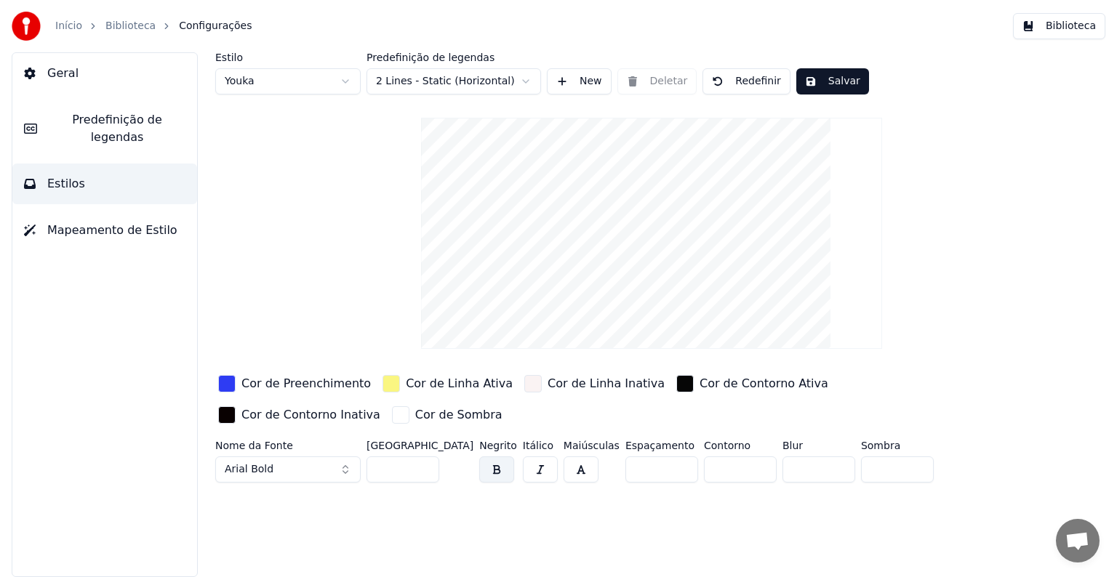
click at [113, 125] on span "Predefinição de legendas" at bounding box center [117, 128] width 137 height 35
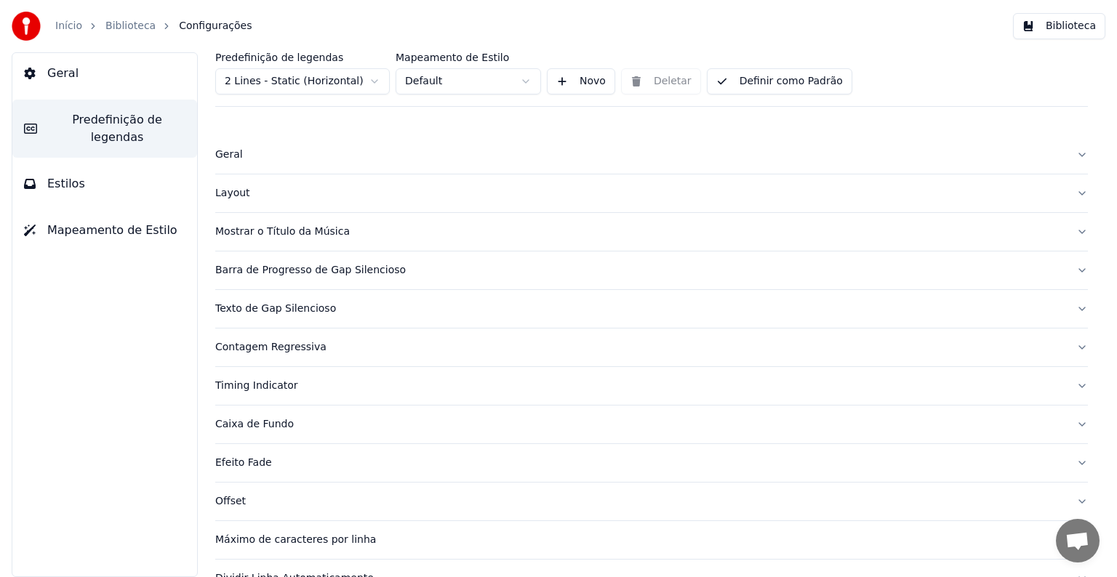
click at [248, 222] on button "Mostrar o Título da Música" at bounding box center [651, 232] width 872 height 38
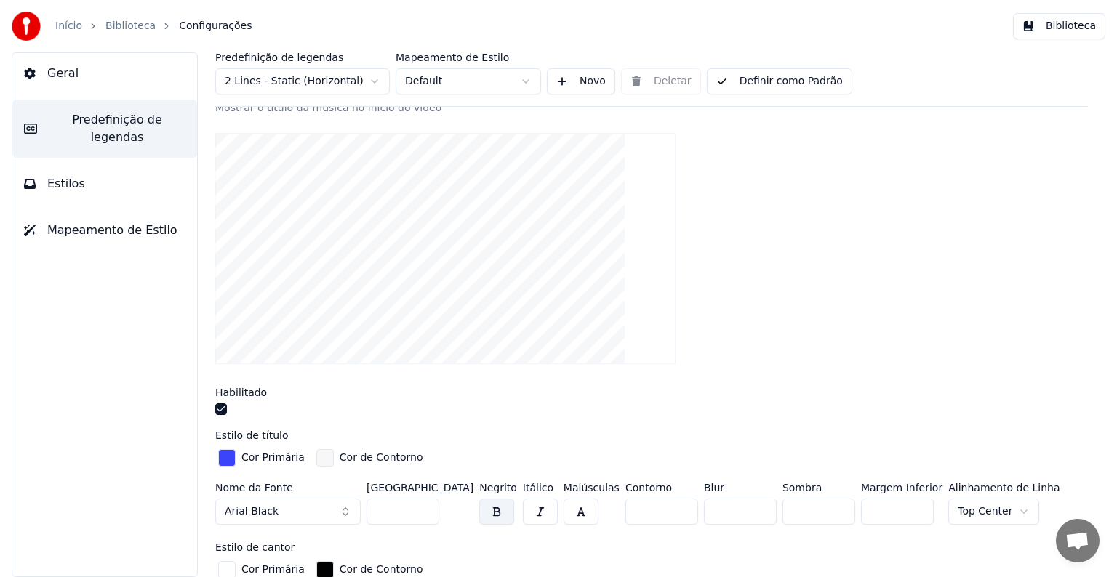
scroll to position [145, 0]
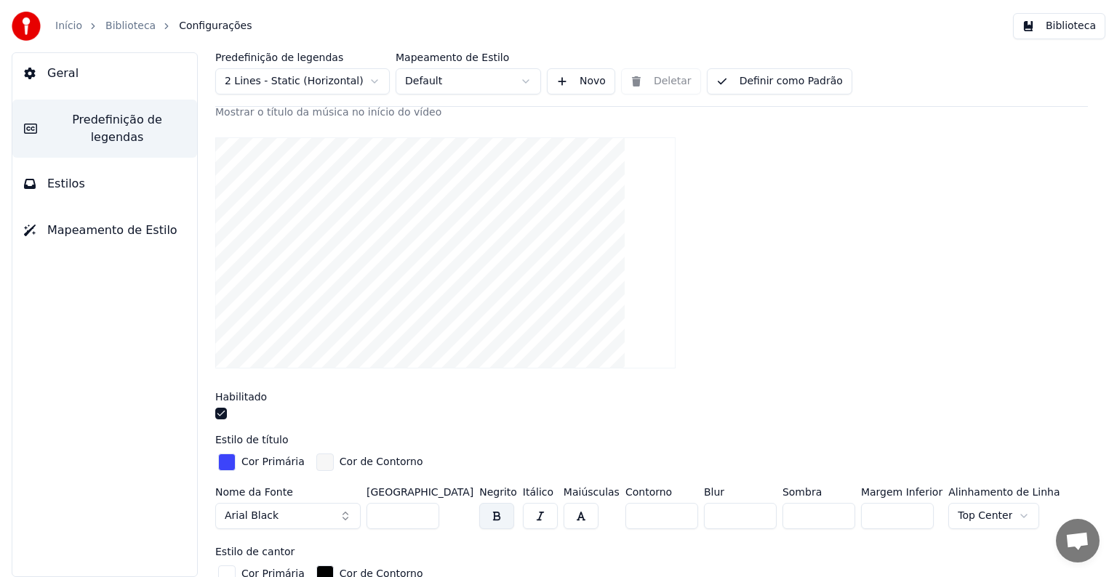
click at [227, 460] on div "button" at bounding box center [226, 462] width 17 height 17
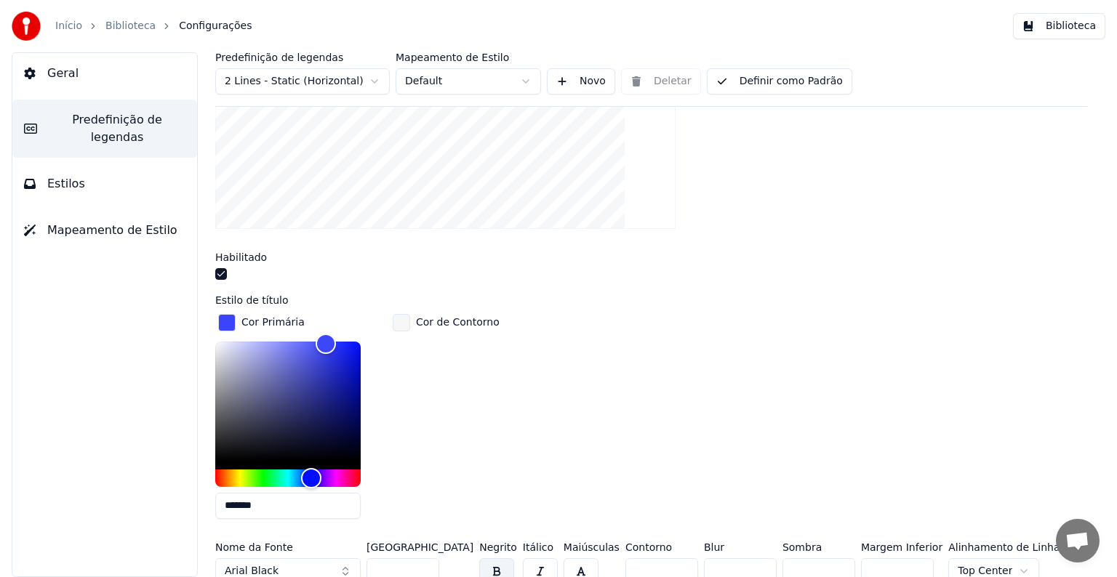
scroll to position [291, 0]
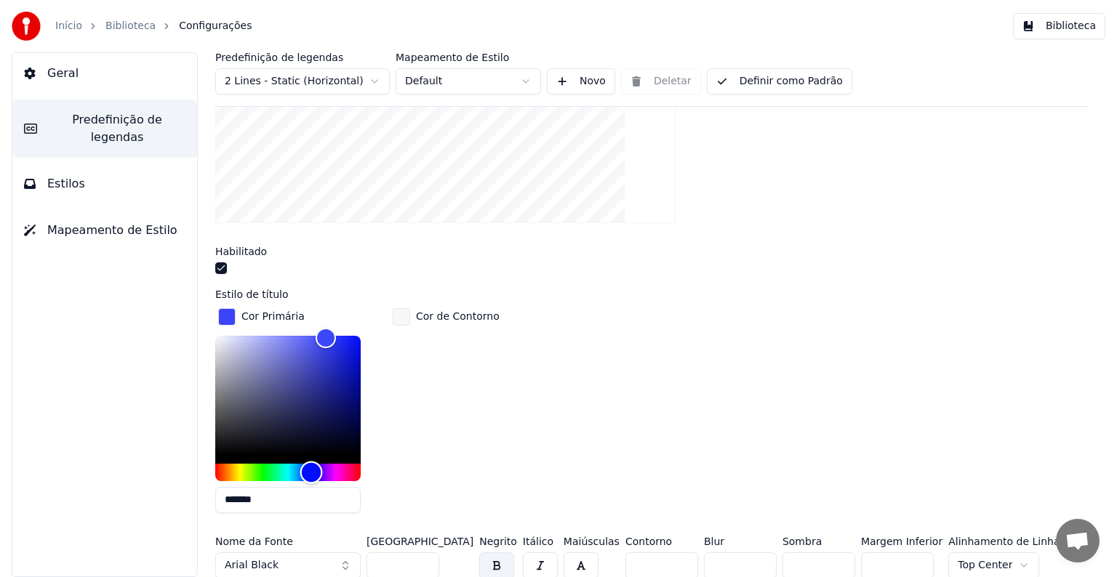
click at [262, 468] on div "Hue" at bounding box center [287, 472] width 145 height 17
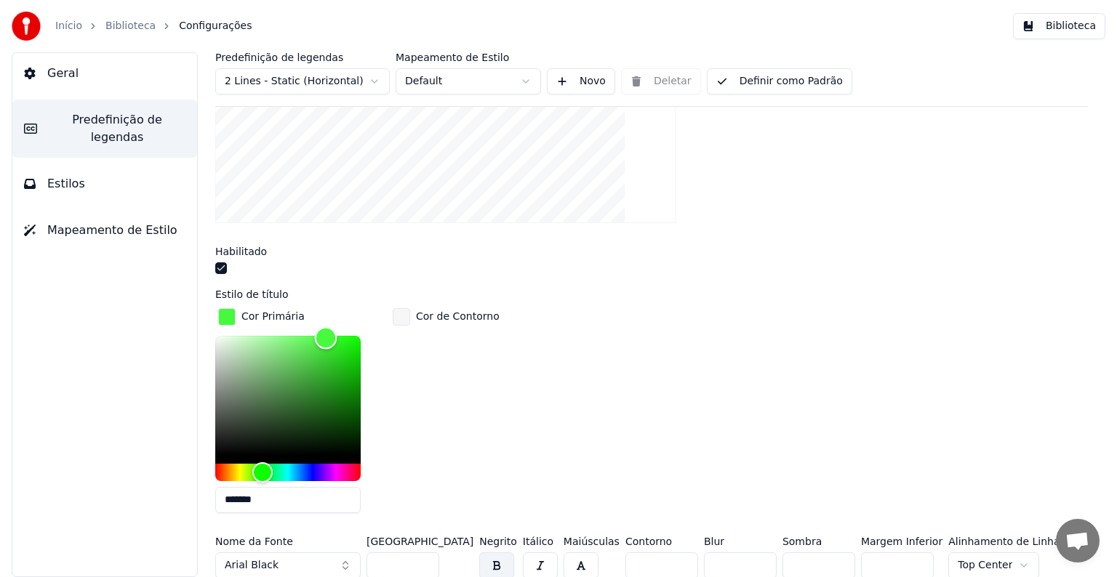
click at [353, 380] on div "Color" at bounding box center [287, 395] width 145 height 119
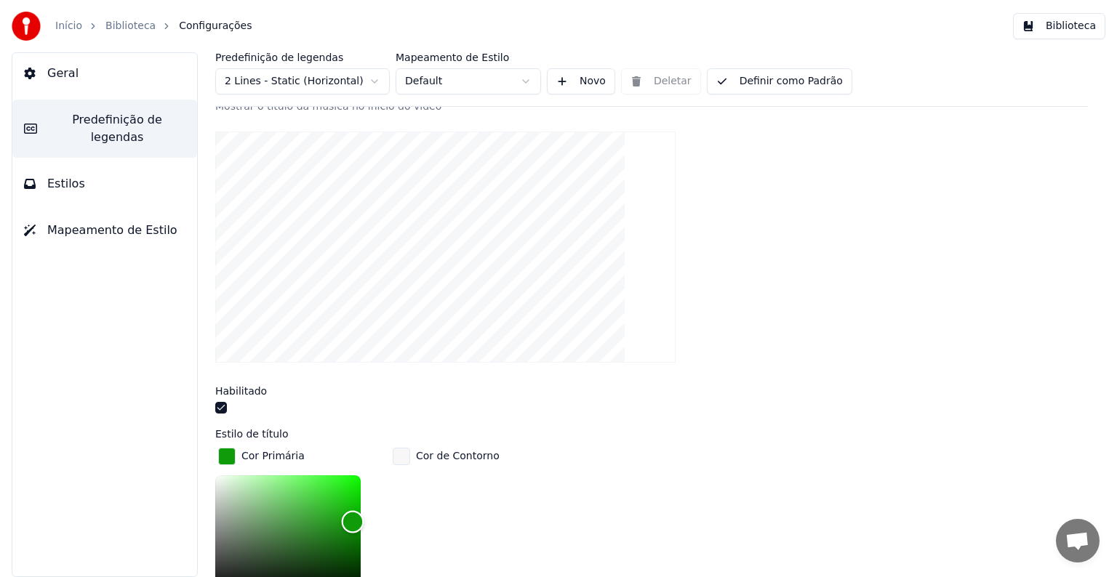
scroll to position [145, 0]
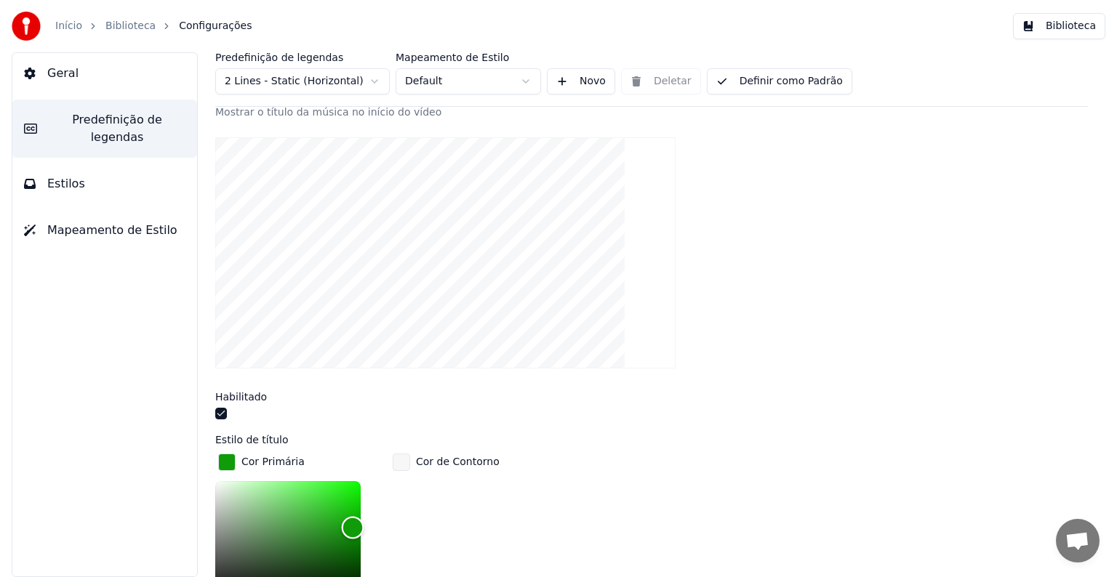
click at [355, 507] on div "Color" at bounding box center [287, 540] width 145 height 119
type input "*******"
click at [756, 82] on button "Definir como Padrão" at bounding box center [779, 81] width 145 height 26
click at [128, 23] on link "Biblioteca" at bounding box center [130, 26] width 50 height 15
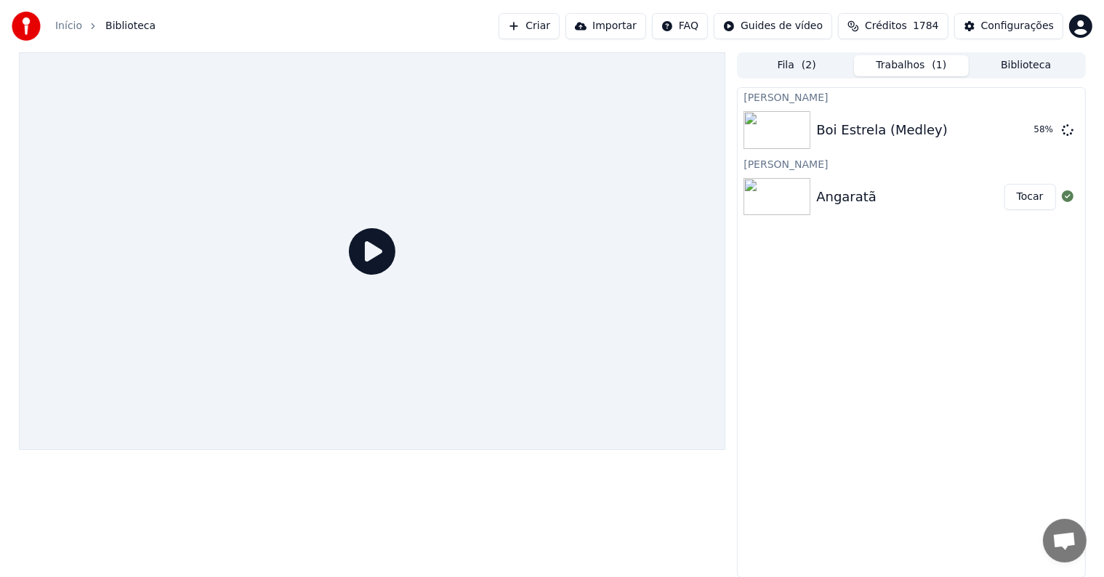
click at [1040, 201] on button "Tocar" at bounding box center [1031, 197] width 52 height 26
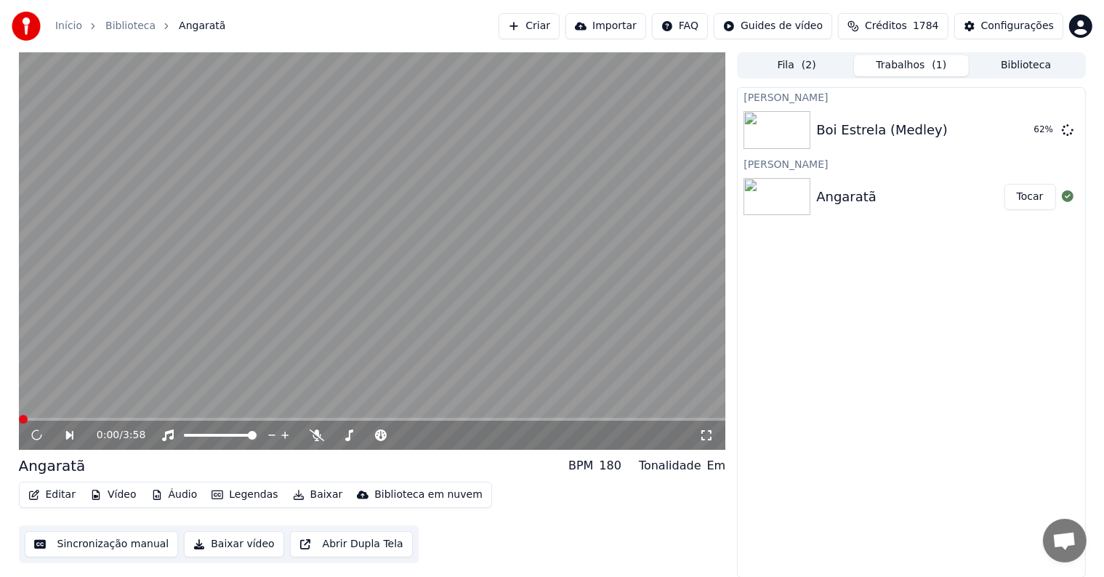
click at [150, 270] on video at bounding box center [372, 251] width 707 height 398
click at [82, 181] on video at bounding box center [372, 251] width 707 height 398
click at [25, 419] on span at bounding box center [35, 419] width 33 height 3
click at [33, 434] on icon at bounding box center [36, 435] width 9 height 10
click at [346, 151] on video at bounding box center [372, 251] width 707 height 398
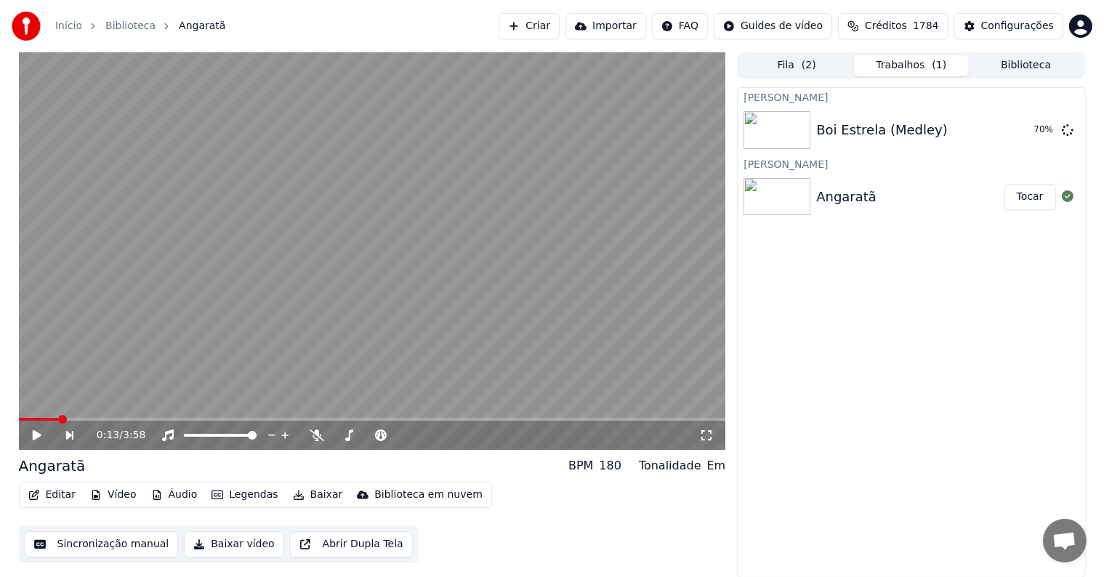
click at [60, 500] on button "Editar" at bounding box center [52, 495] width 59 height 20
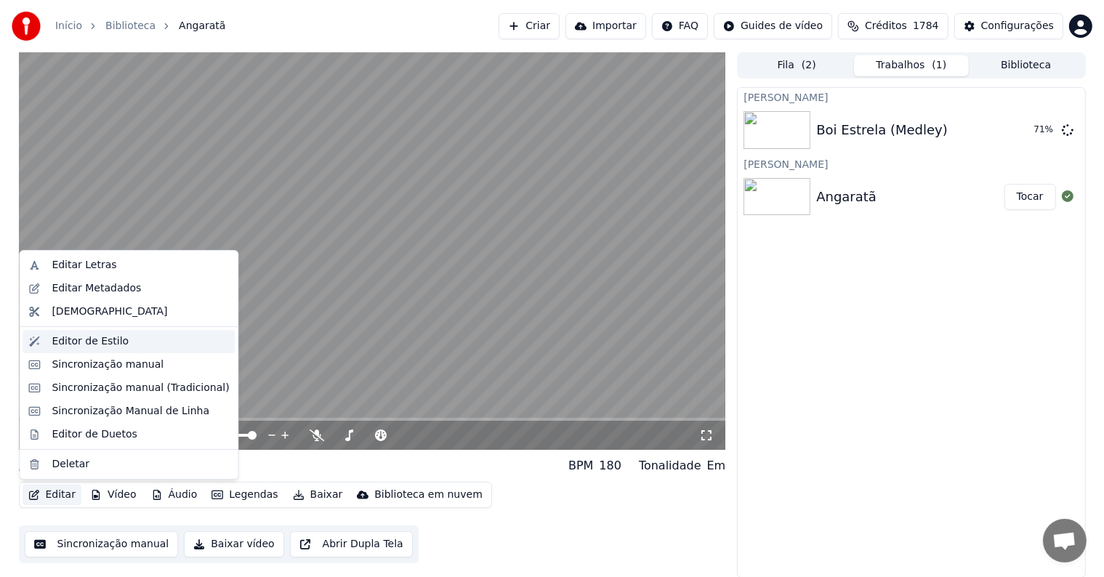
click at [70, 340] on div "Editor de Estilo" at bounding box center [90, 341] width 77 height 15
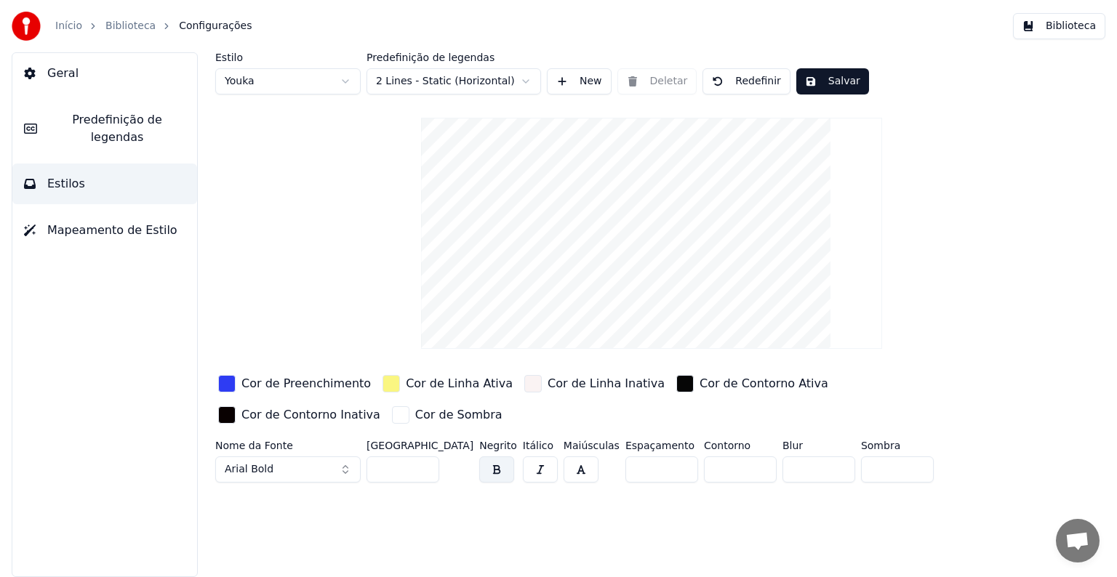
click at [122, 124] on span "Predefinição de legendas" at bounding box center [117, 128] width 137 height 35
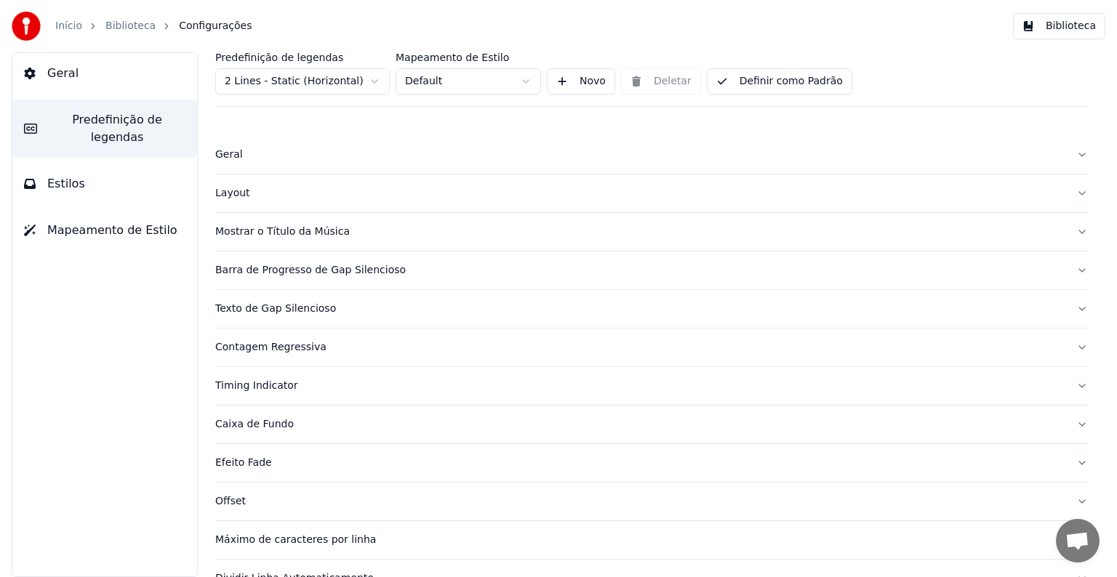
click at [268, 232] on div "Mostrar o Título da Música" at bounding box center [639, 232] width 849 height 15
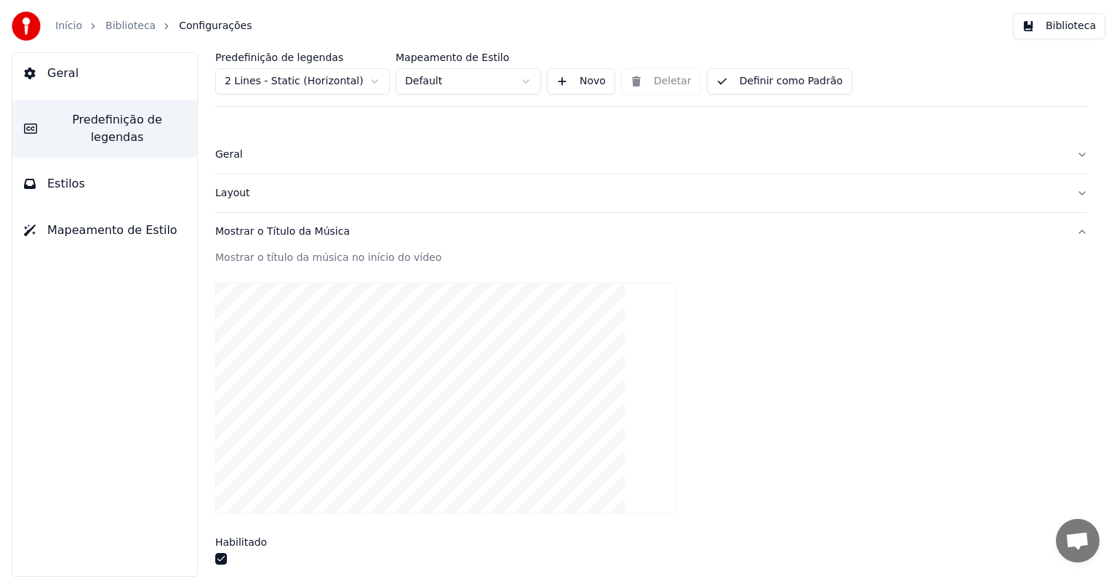
scroll to position [145, 0]
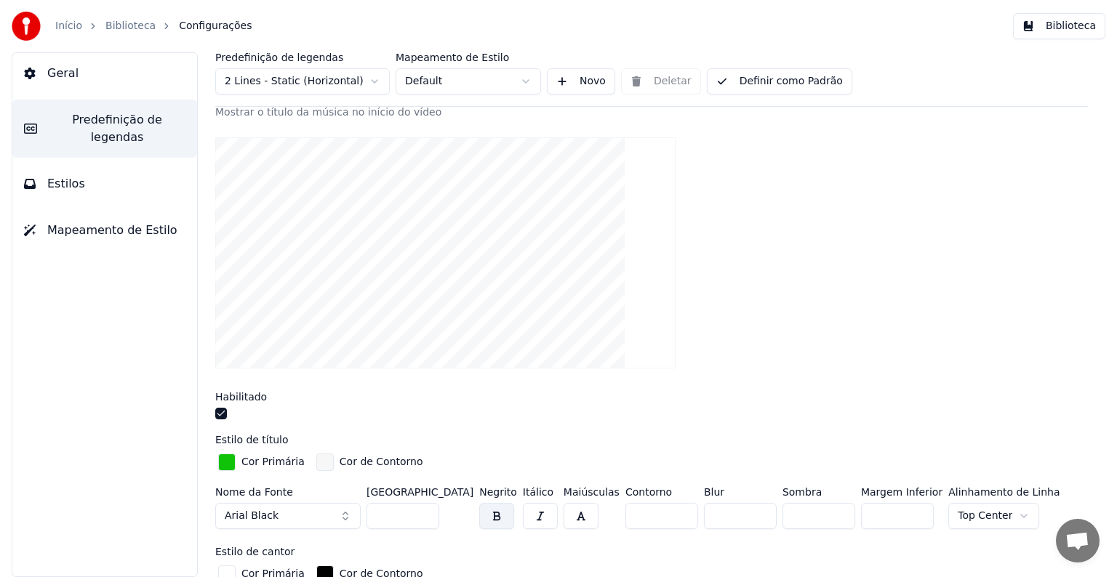
click at [226, 462] on div "button" at bounding box center [226, 462] width 17 height 17
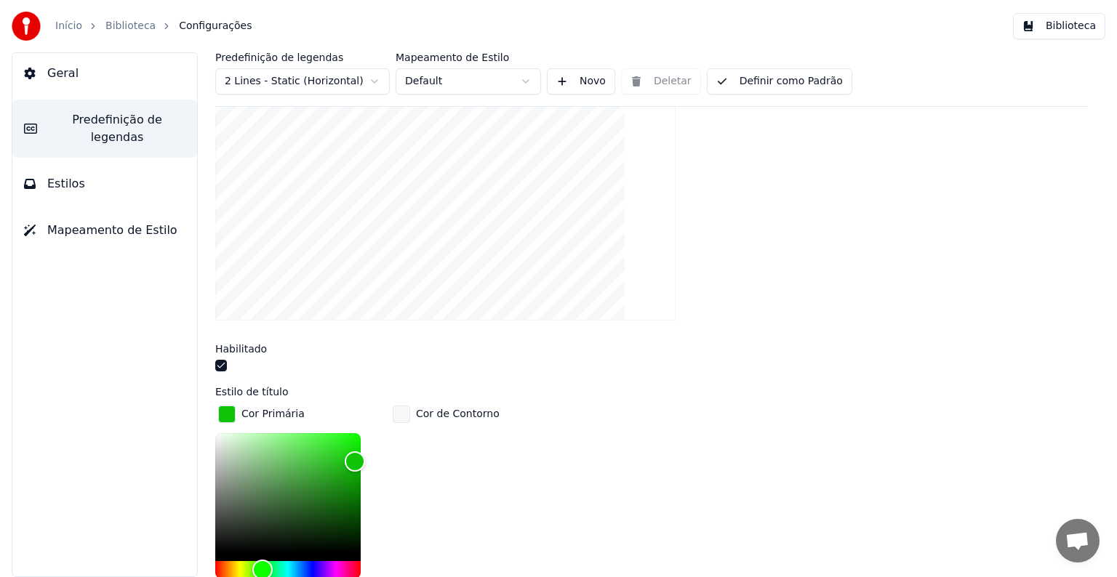
scroll to position [218, 0]
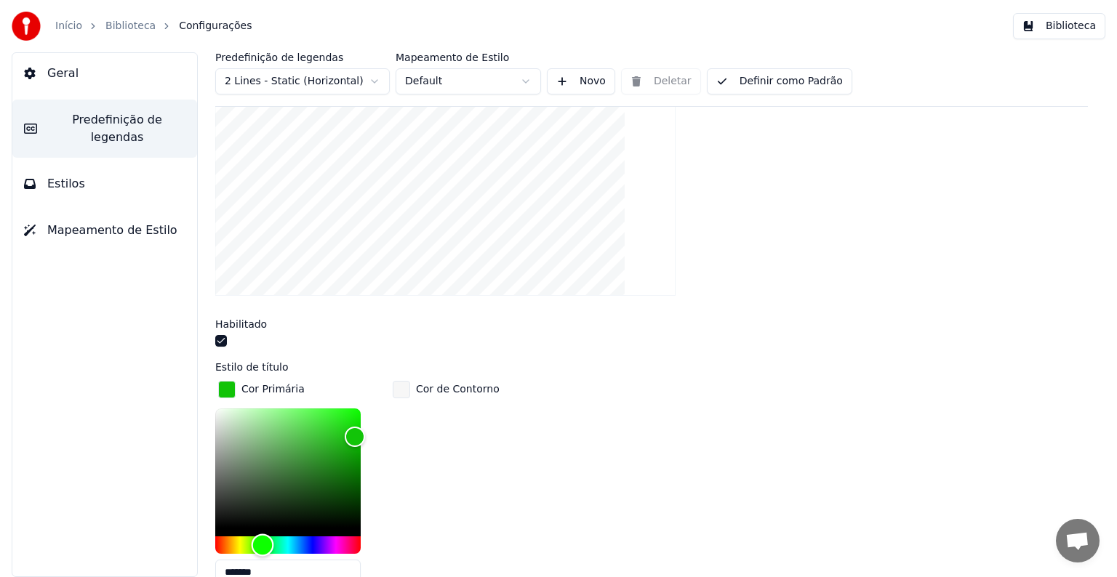
click at [314, 541] on div "Hue" at bounding box center [287, 545] width 145 height 17
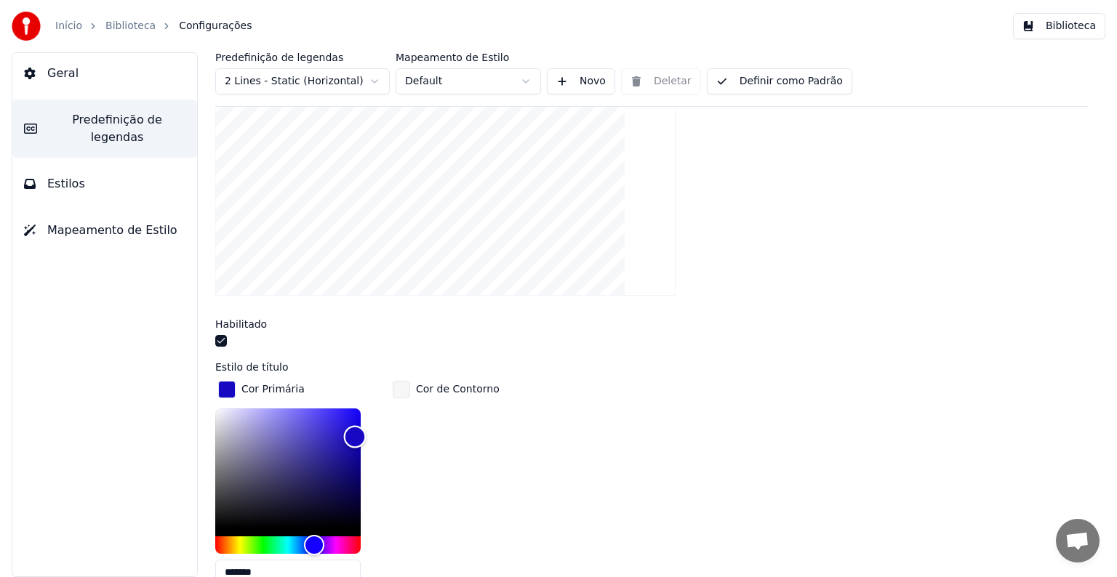
click at [352, 499] on div "Color" at bounding box center [287, 468] width 145 height 119
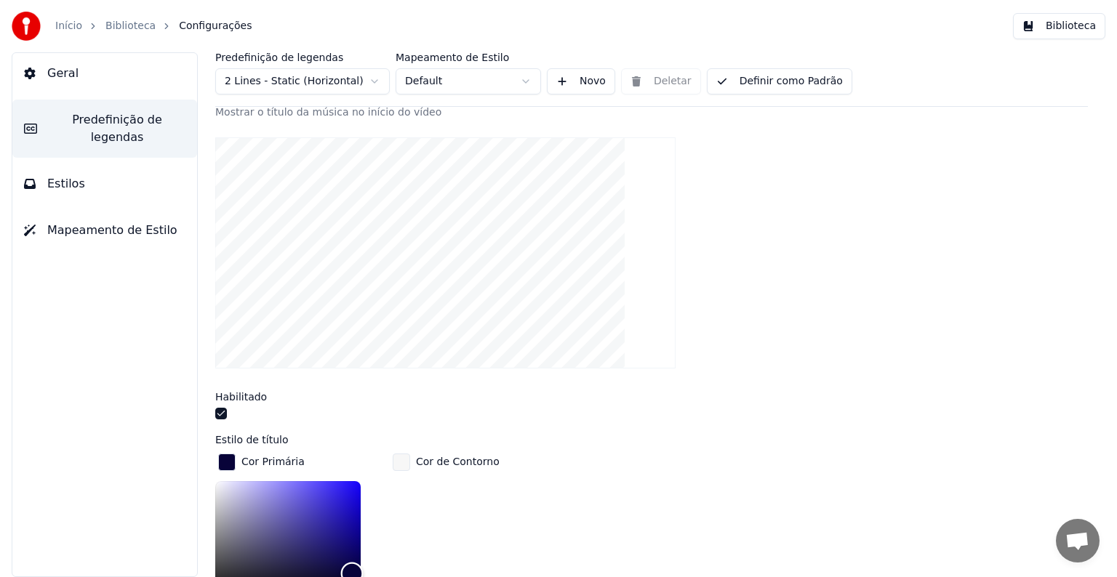
click at [352, 550] on div "Color" at bounding box center [287, 540] width 145 height 119
click at [355, 533] on div "Color" at bounding box center [287, 540] width 145 height 119
type input "*******"
click at [753, 79] on button "Definir como Padrão" at bounding box center [779, 81] width 145 height 26
click at [128, 27] on link "Biblioteca" at bounding box center [130, 26] width 50 height 15
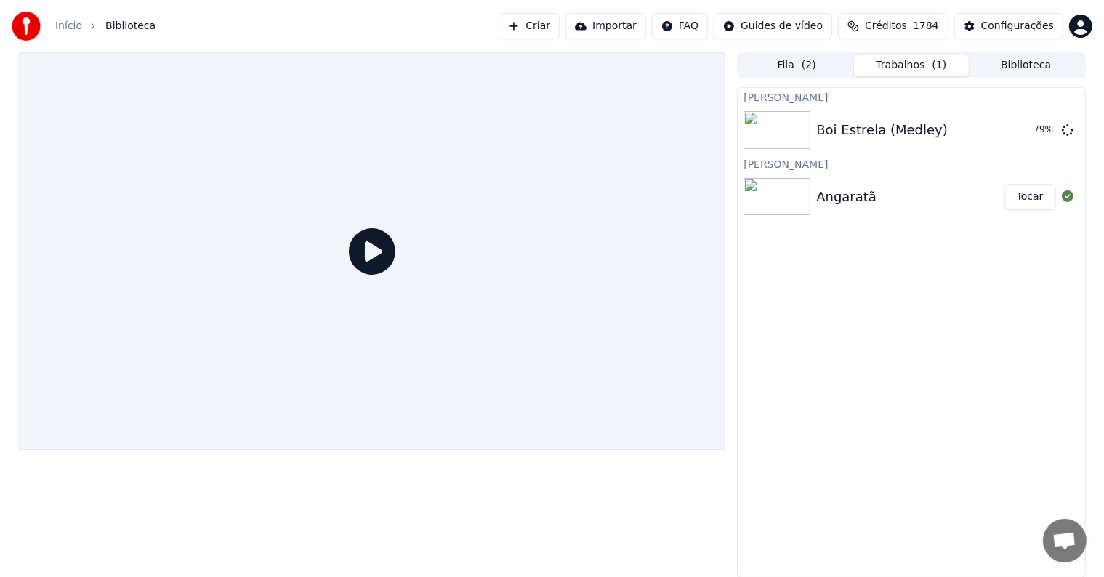
click at [1025, 198] on button "Tocar" at bounding box center [1031, 197] width 52 height 26
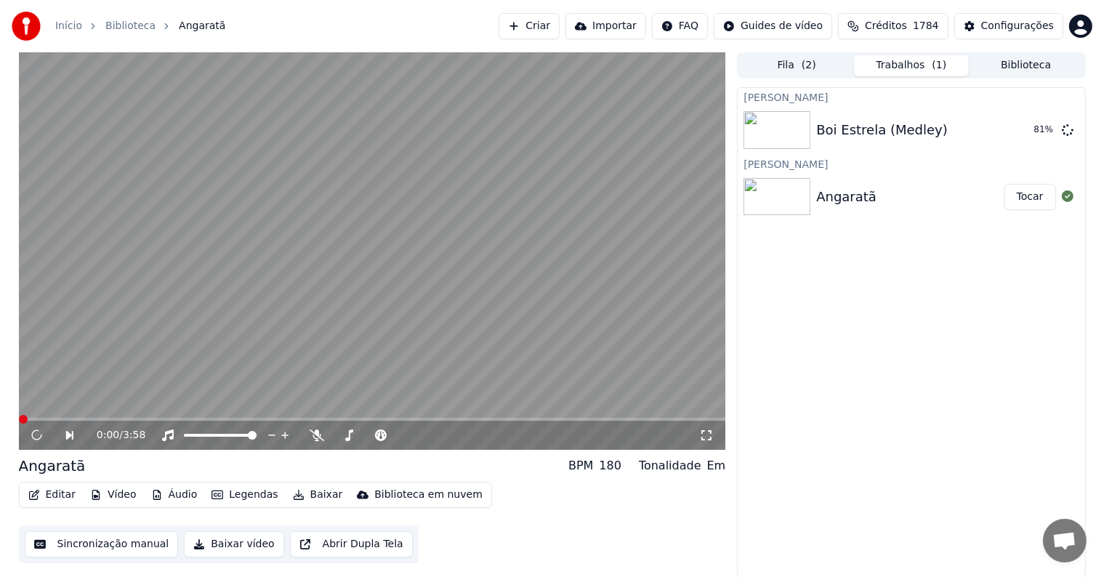
click at [111, 347] on video at bounding box center [372, 251] width 707 height 398
click at [145, 350] on video at bounding box center [372, 251] width 707 height 398
click at [36, 433] on icon at bounding box center [47, 436] width 33 height 12
click at [57, 498] on button "Editar" at bounding box center [52, 495] width 59 height 20
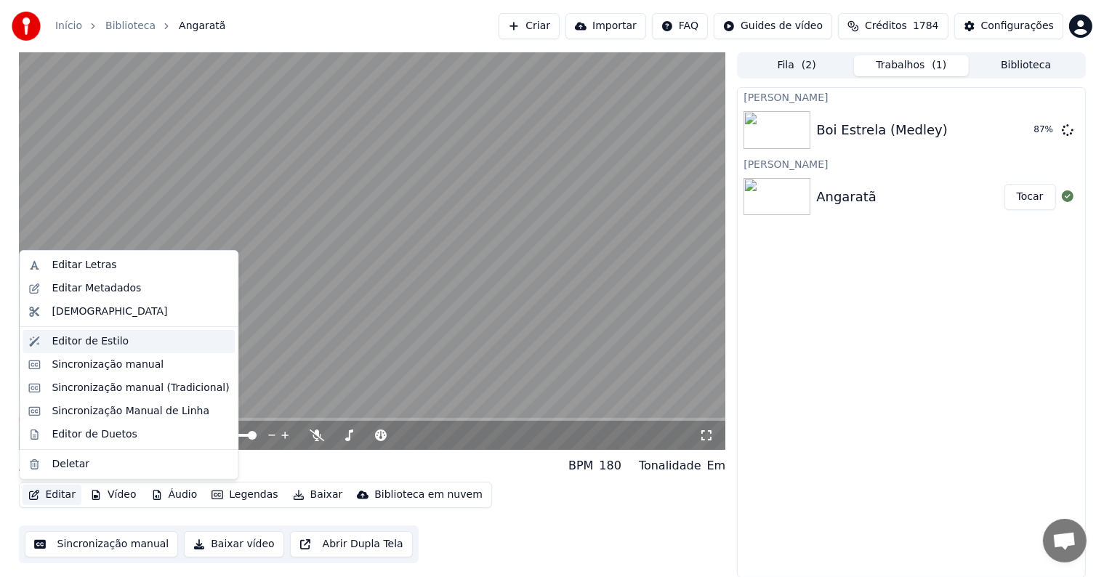
click at [58, 343] on div "Editor de Estilo" at bounding box center [90, 341] width 77 height 15
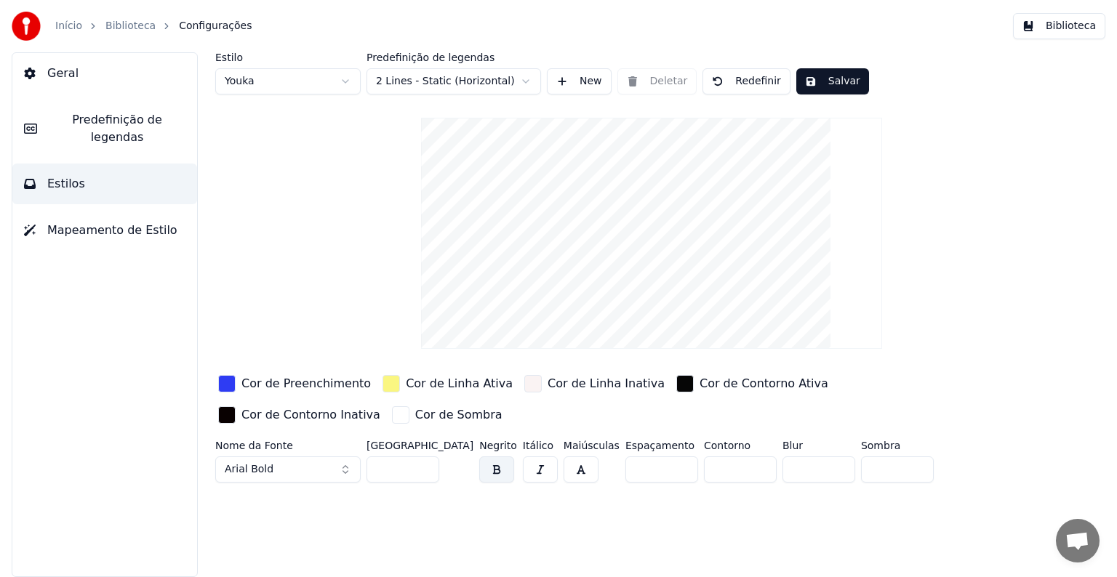
click at [73, 121] on span "Predefinição de legendas" at bounding box center [117, 128] width 137 height 35
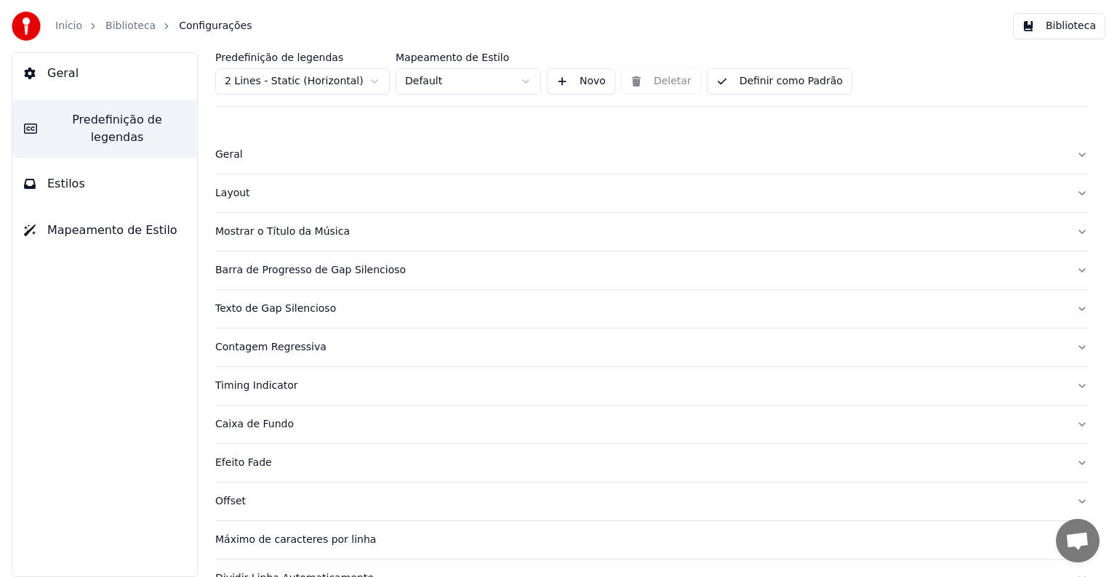
click at [253, 236] on div "Mostrar o Título da Música" at bounding box center [639, 232] width 849 height 15
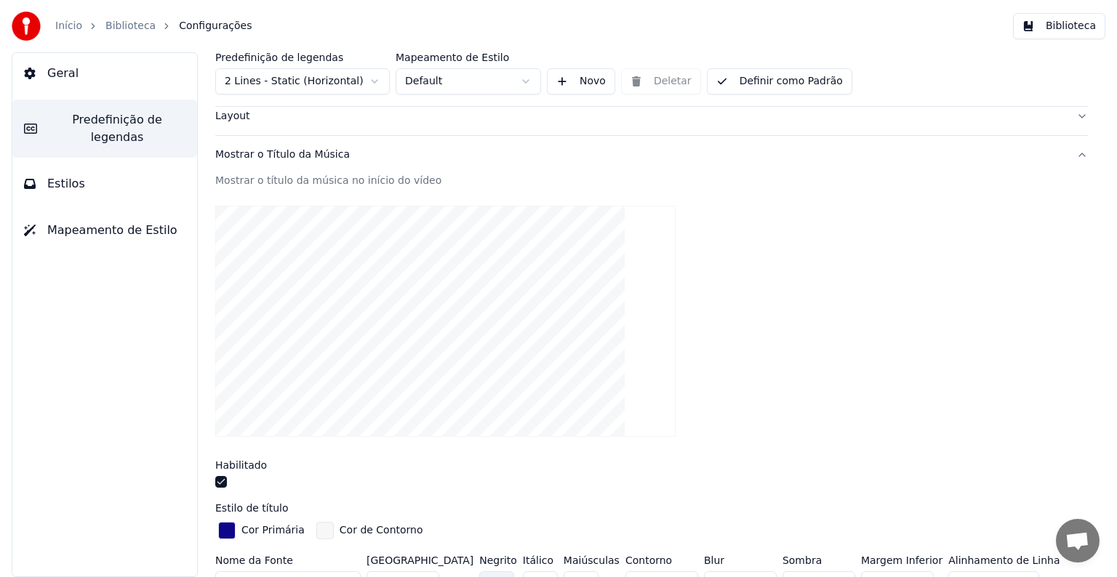
scroll to position [145, 0]
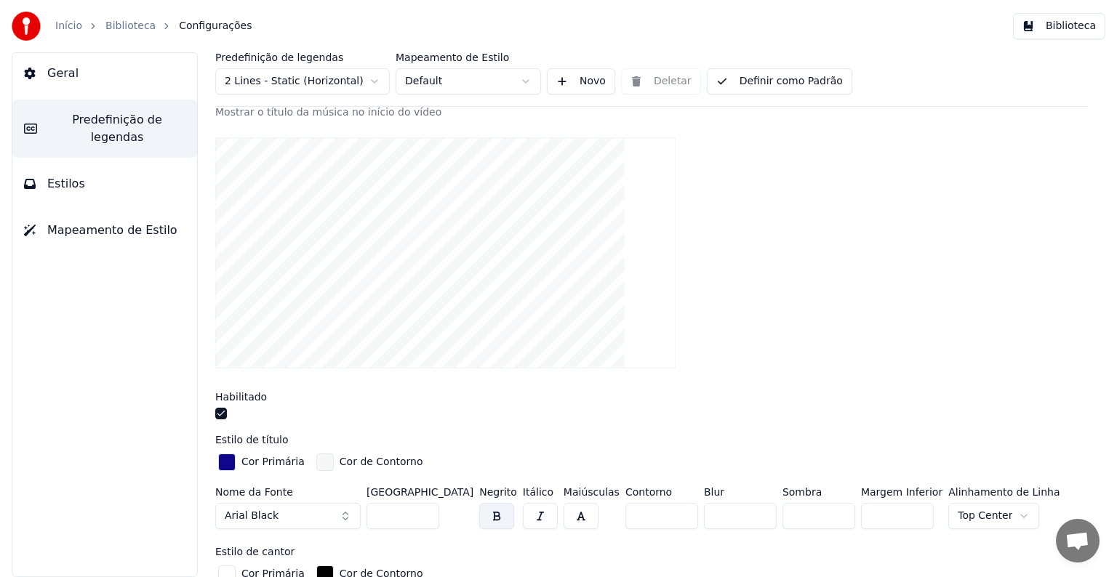
click at [227, 464] on div "button" at bounding box center [226, 462] width 17 height 17
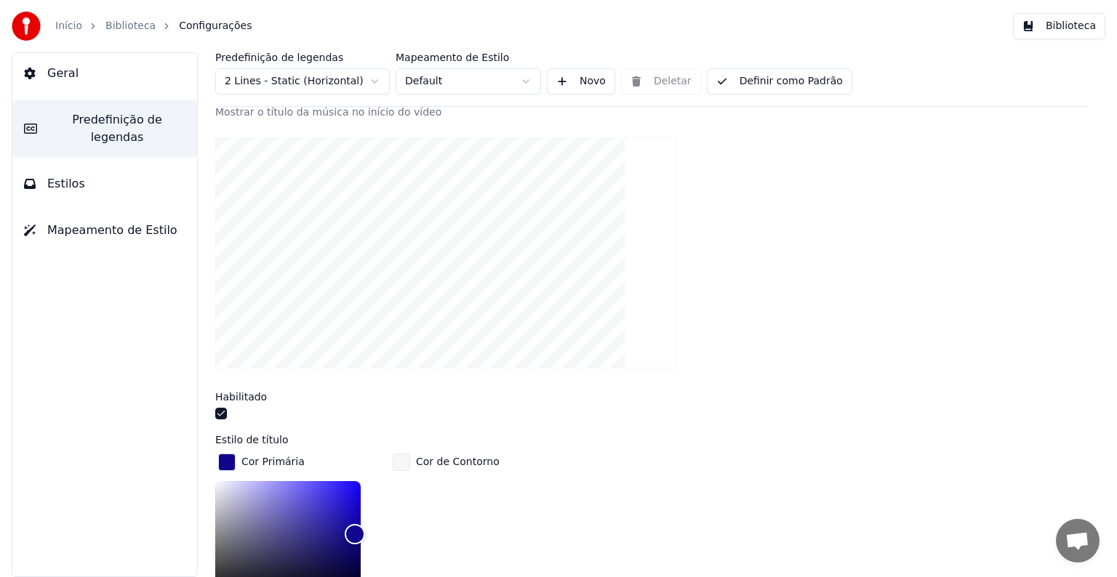
scroll to position [218, 0]
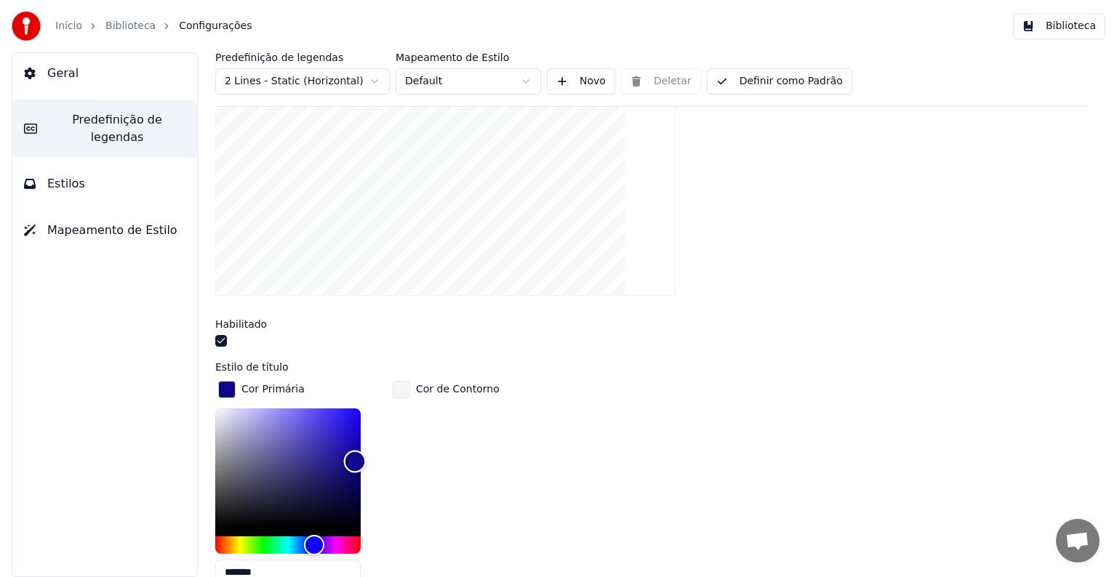
click at [351, 497] on div "Color" at bounding box center [287, 468] width 145 height 119
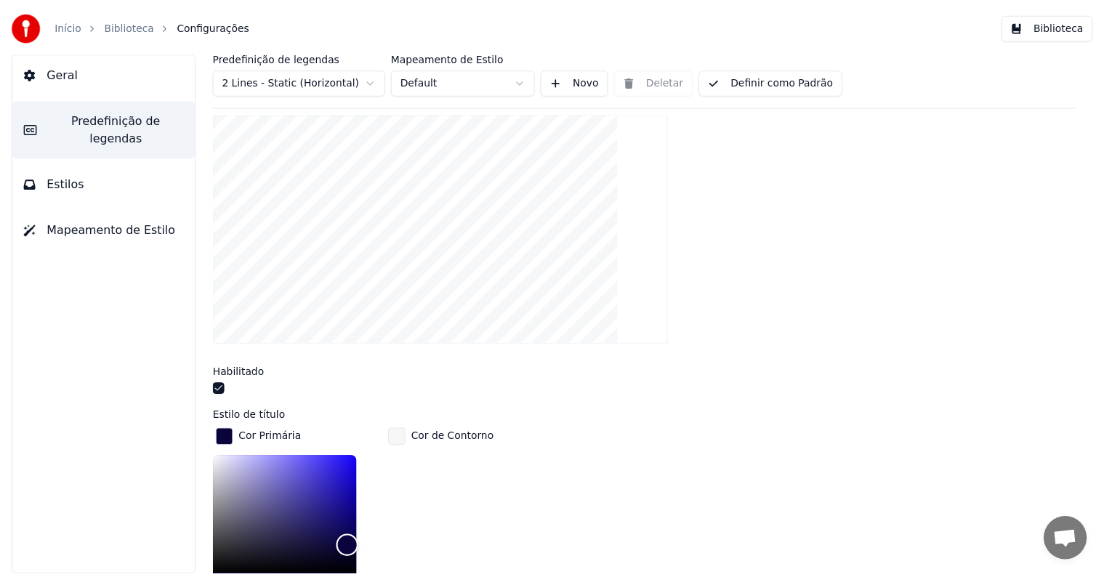
scroll to position [145, 0]
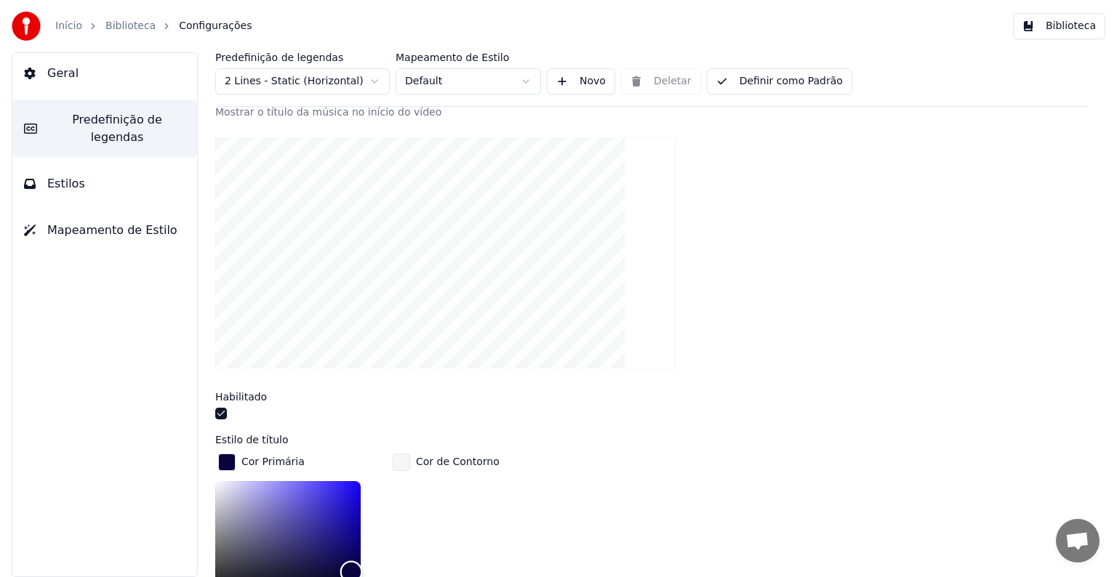
click at [356, 558] on div "Color" at bounding box center [287, 540] width 145 height 119
type input "*******"
click at [771, 69] on button "Definir como Padrão" at bounding box center [779, 81] width 145 height 26
click at [116, 26] on link "Biblioteca" at bounding box center [130, 26] width 50 height 15
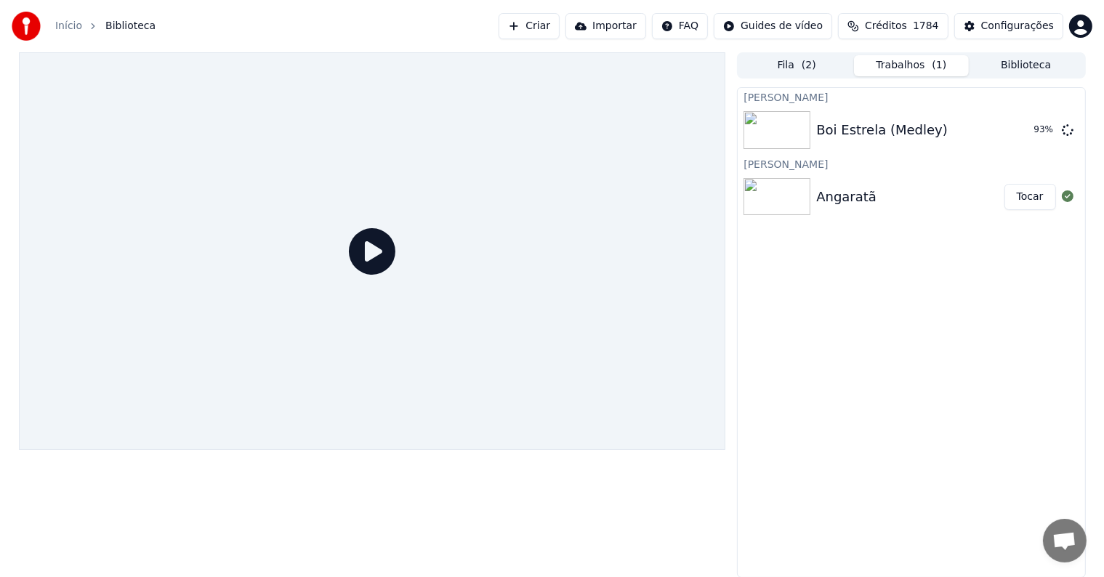
click at [1021, 198] on button "Tocar" at bounding box center [1031, 197] width 52 height 26
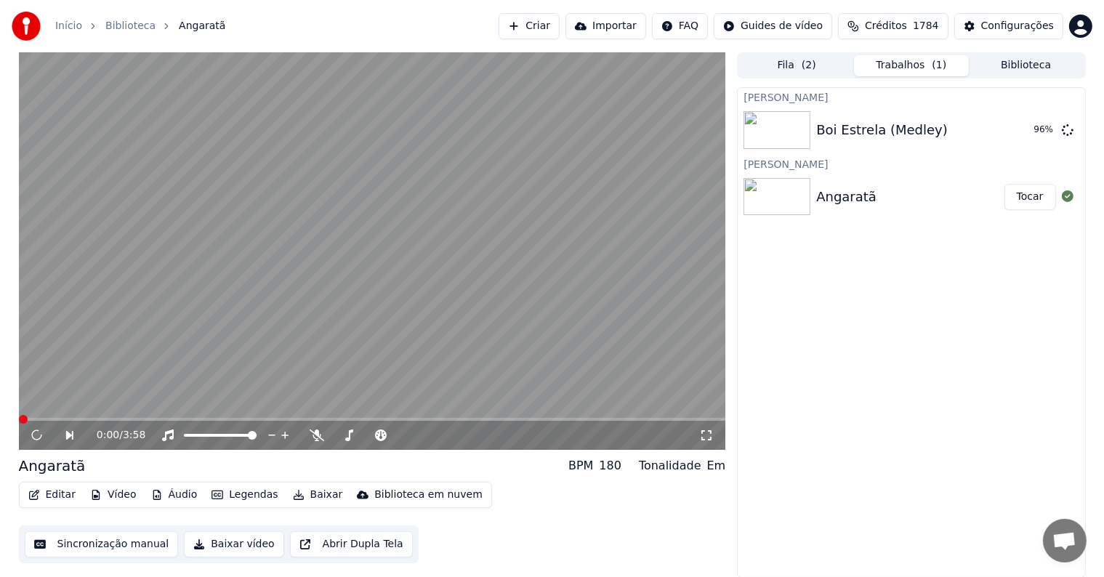
click at [275, 197] on video at bounding box center [372, 251] width 707 height 398
click at [84, 224] on video at bounding box center [372, 251] width 707 height 398
click at [35, 437] on icon at bounding box center [36, 435] width 9 height 10
click at [193, 419] on span at bounding box center [372, 419] width 707 height 3
click at [193, 419] on span at bounding box center [114, 419] width 190 height 3
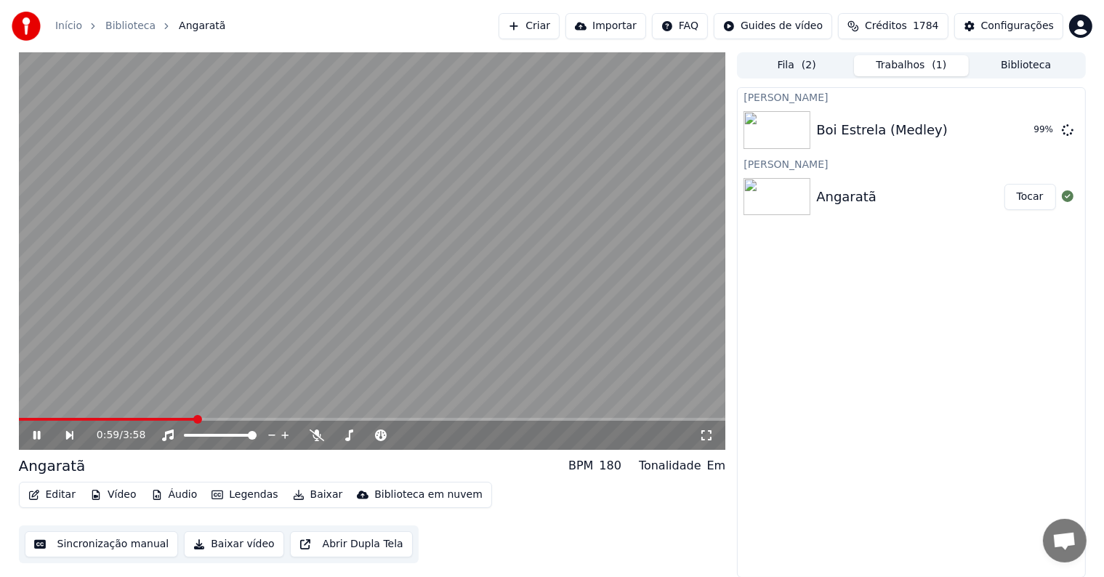
click at [66, 241] on video at bounding box center [372, 251] width 707 height 398
click at [170, 343] on video at bounding box center [372, 251] width 707 height 398
click at [122, 245] on video at bounding box center [372, 251] width 707 height 398
